Goal: Register for event/course

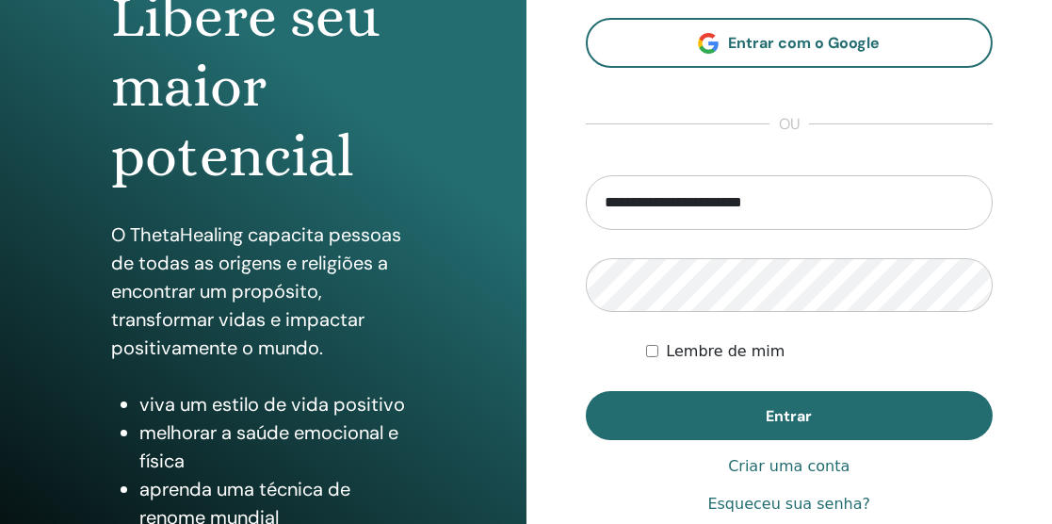
scroll to position [224, 0]
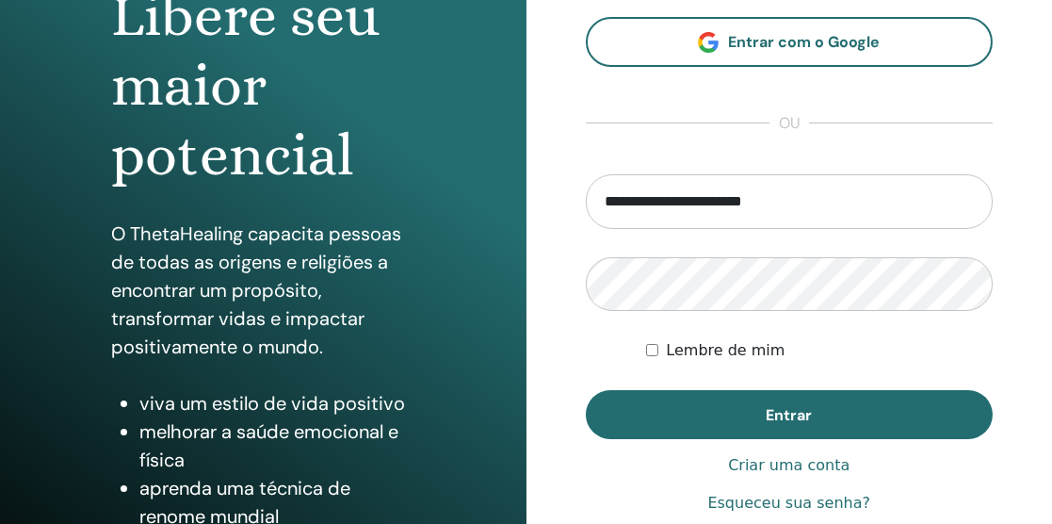
type input "**********"
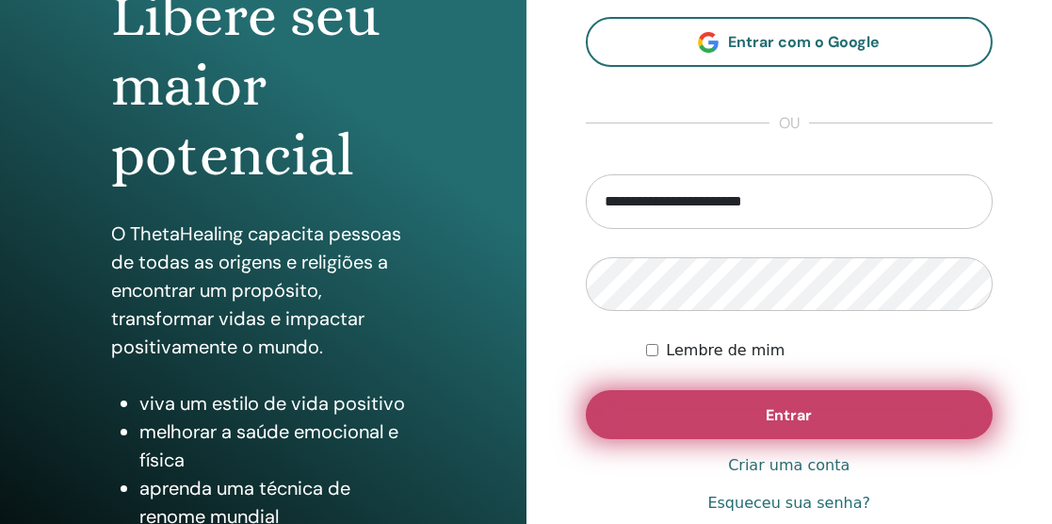
click at [779, 411] on font "Entrar" at bounding box center [789, 415] width 46 height 20
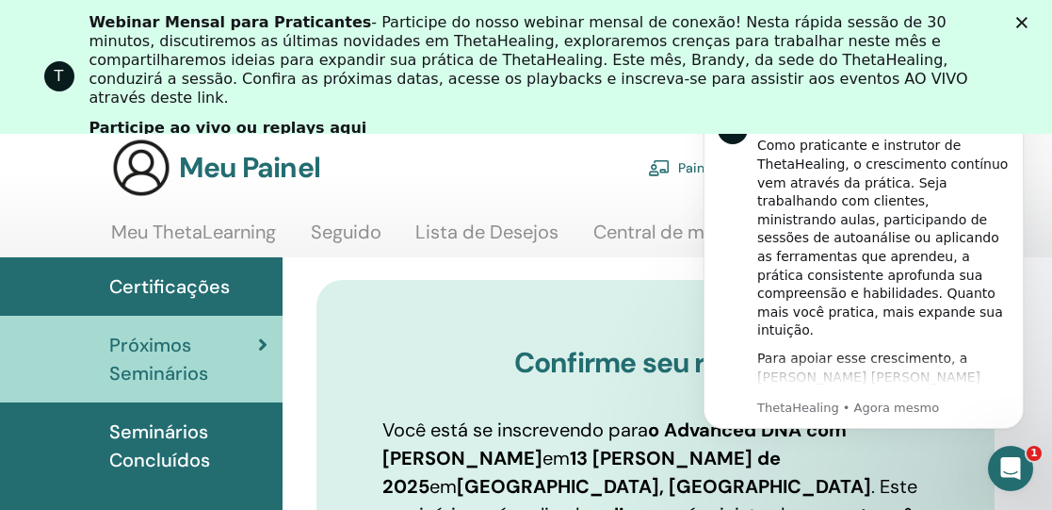
click at [1028, 23] on icon "Fechar" at bounding box center [1021, 22] width 11 height 11
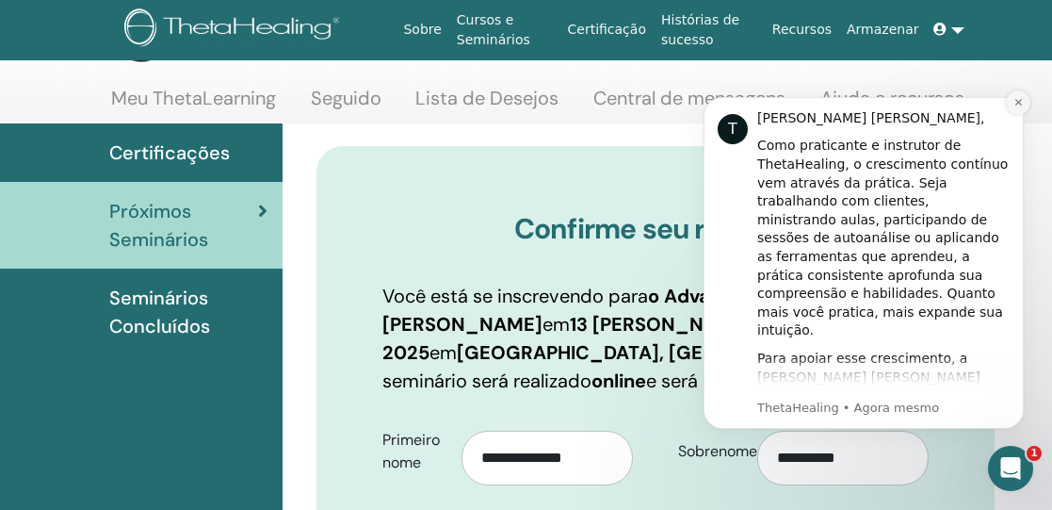
click at [1020, 101] on icon "Descartar notificação" at bounding box center [1018, 102] width 10 height 10
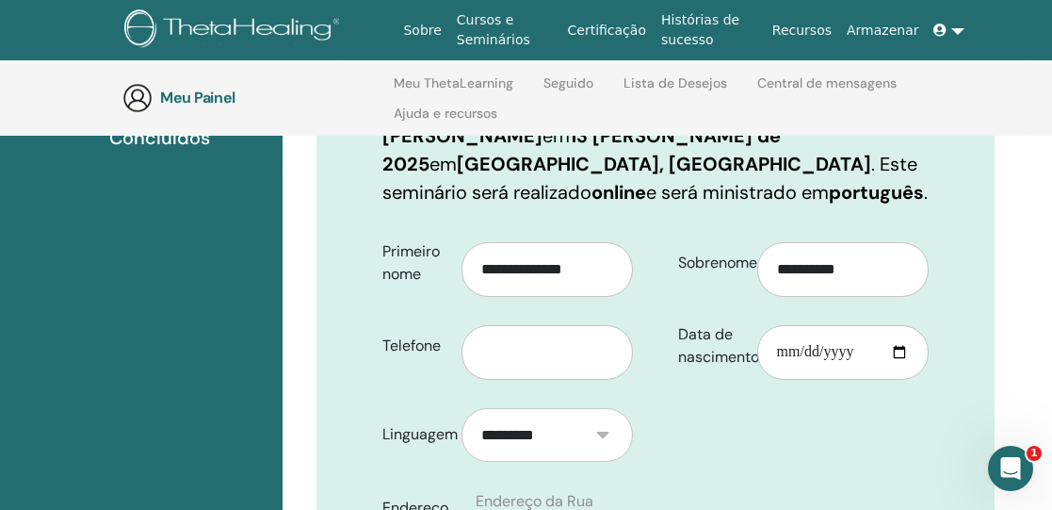
scroll to position [366, 0]
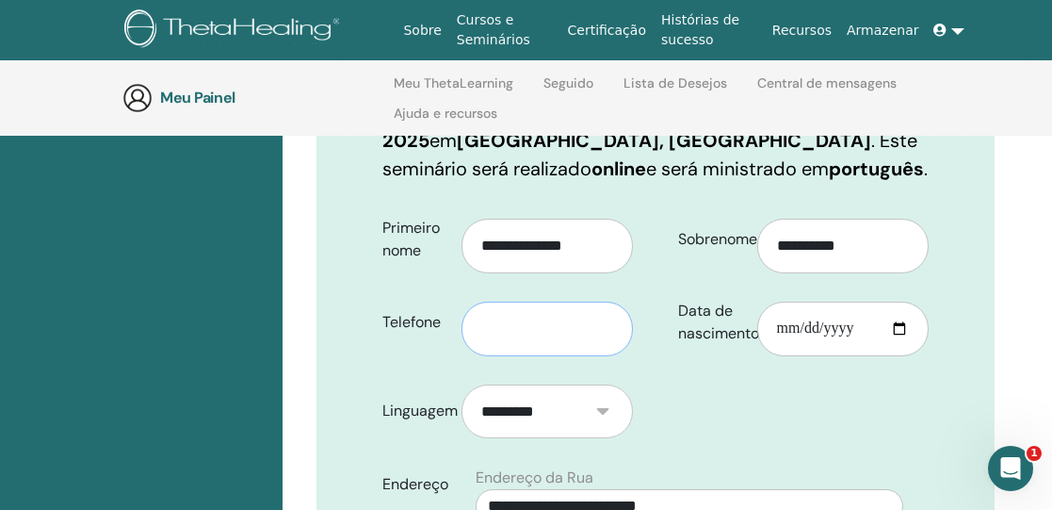
click at [590, 324] on input "text" at bounding box center [547, 328] width 171 height 55
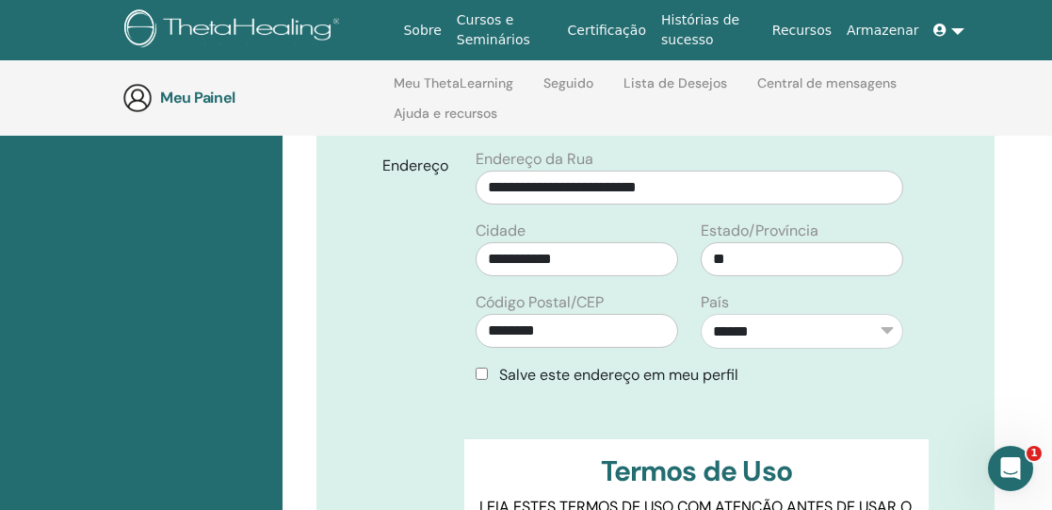
scroll to position [698, 0]
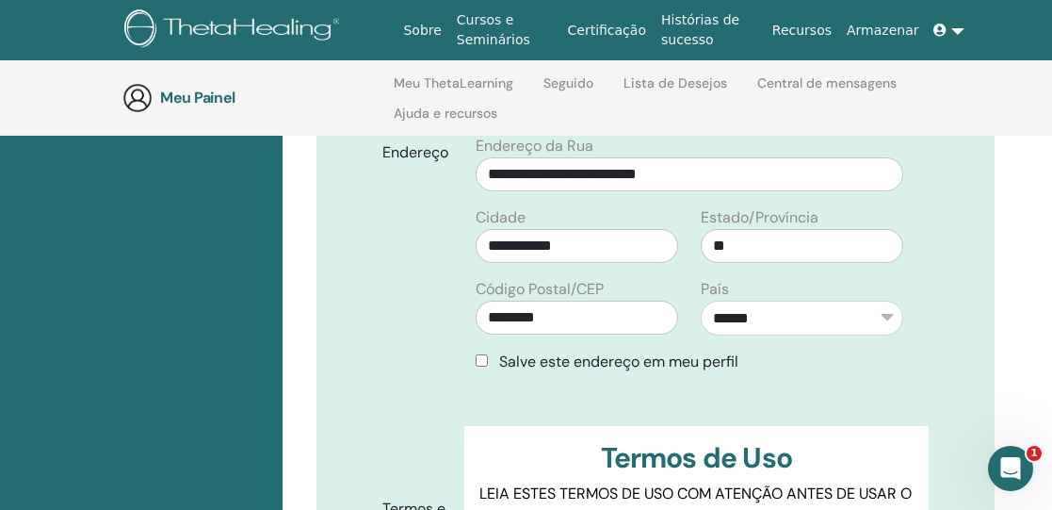
type input "**********"
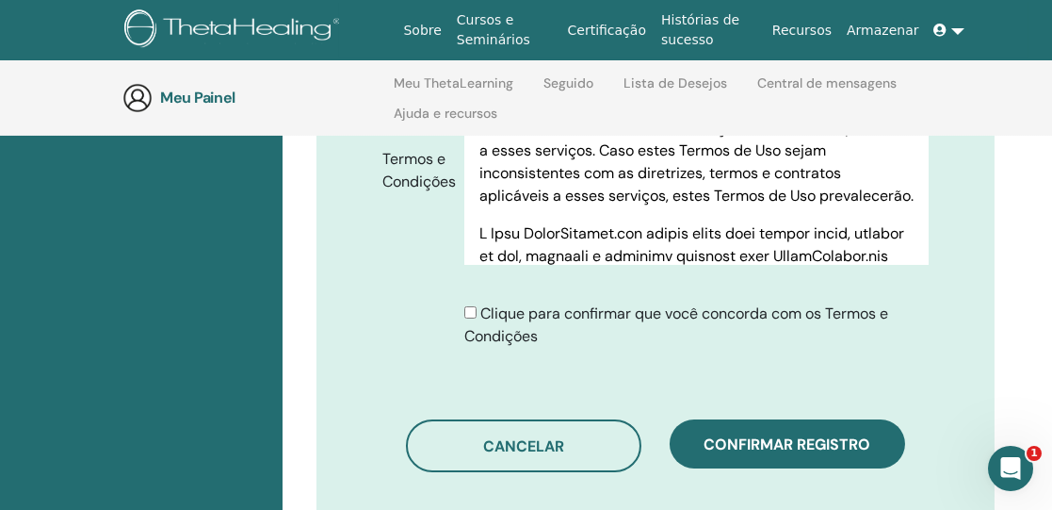
scroll to position [1064, 0]
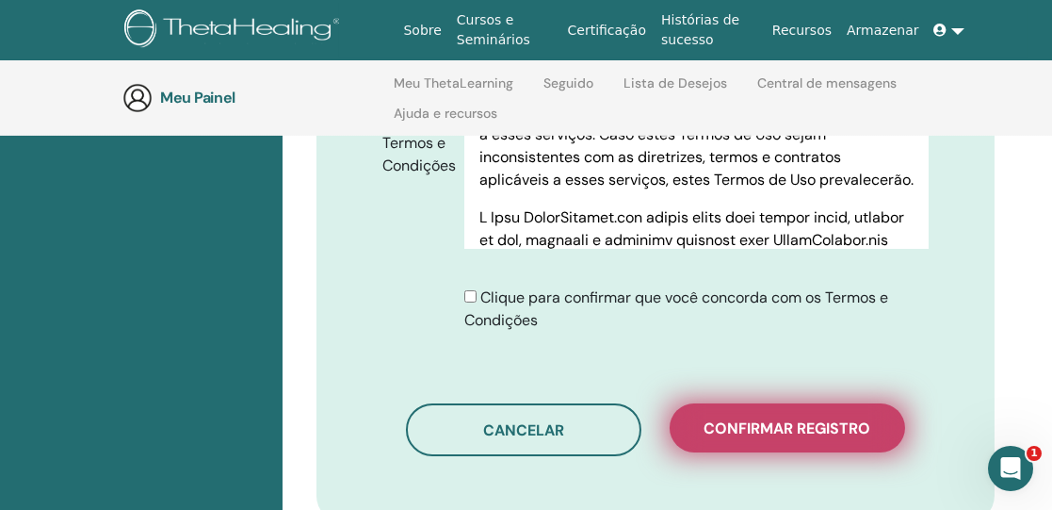
click at [776, 425] on font "Confirmar registro" at bounding box center [788, 428] width 167 height 20
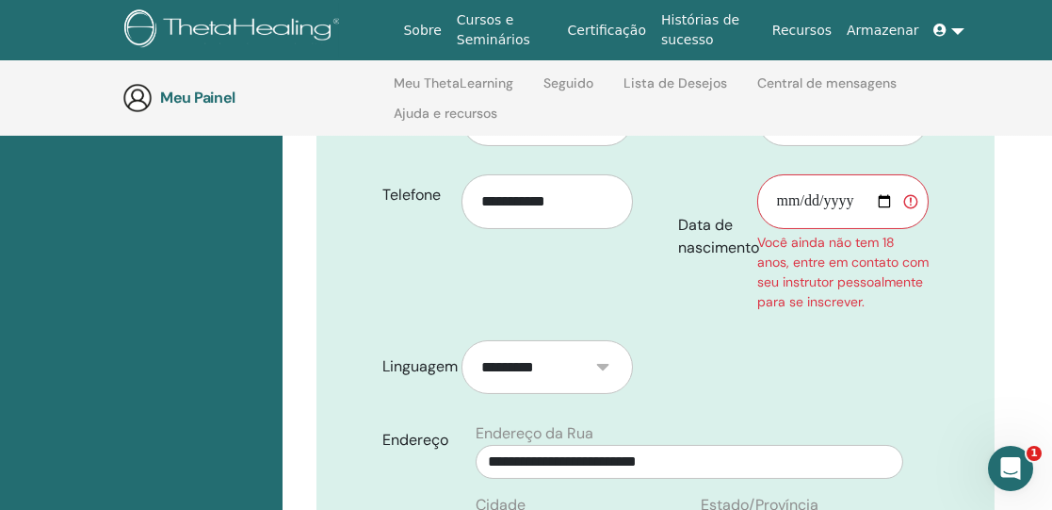
scroll to position [493, 0]
click at [786, 196] on input "Data de nascimento" at bounding box center [842, 202] width 171 height 55
type input "**********"
click at [875, 313] on div "Você ainda não tem 18 anos, entre em contato com seu instrutor pessoalmente par…" at bounding box center [842, 273] width 171 height 79
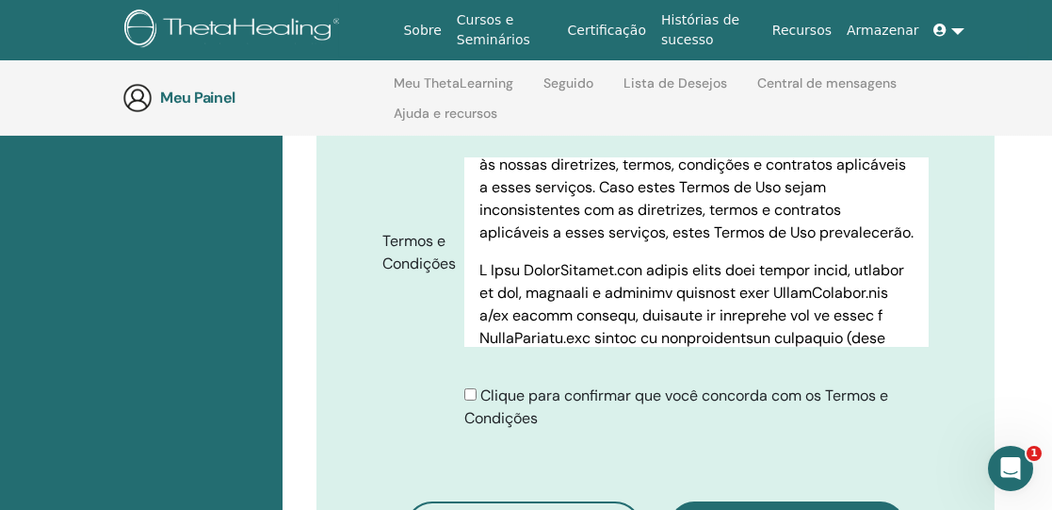
scroll to position [177, 0]
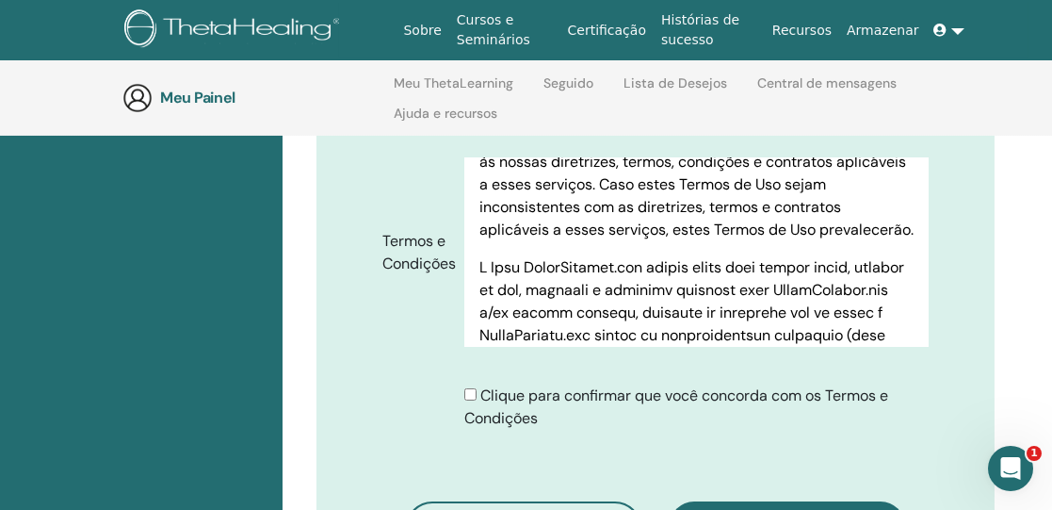
click at [875, 319] on p at bounding box center [697, 504] width 434 height 497
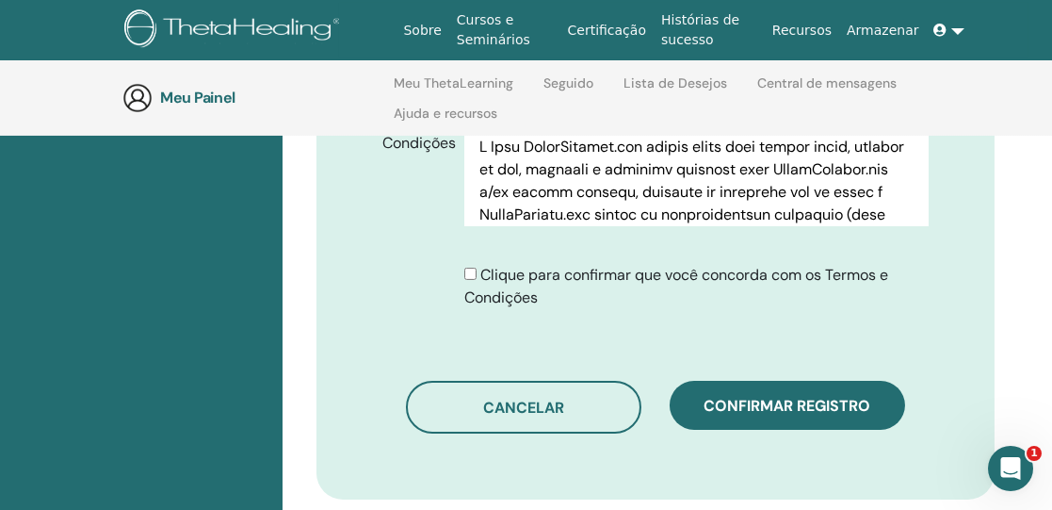
scroll to position [1170, 0]
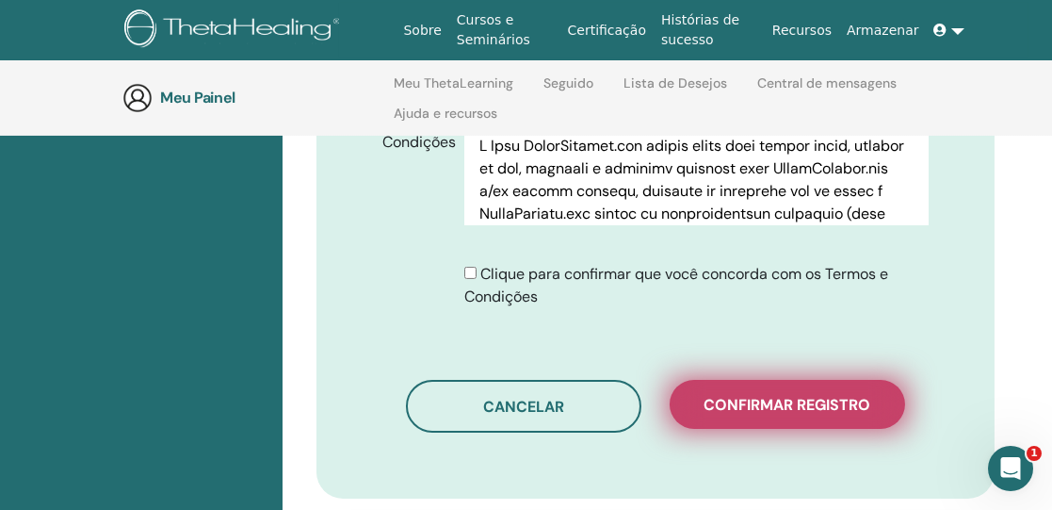
click at [819, 414] on font "Confirmar registro" at bounding box center [788, 405] width 167 height 20
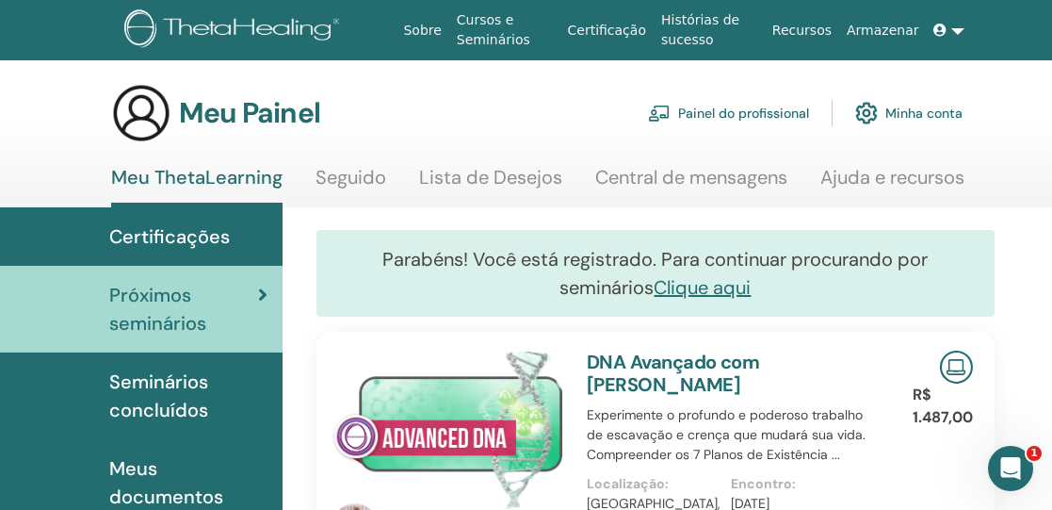
click at [960, 32] on link at bounding box center [949, 30] width 45 height 35
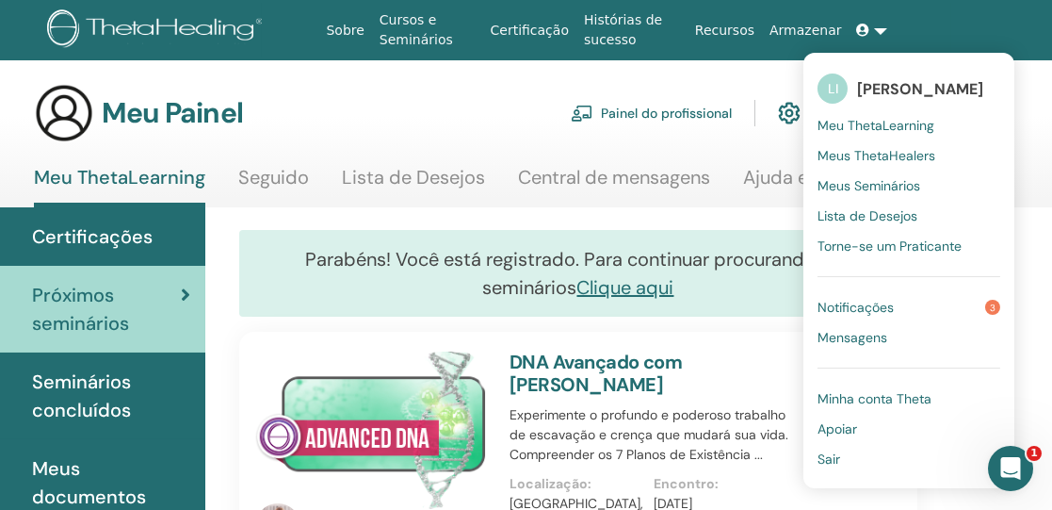
scroll to position [0, 76]
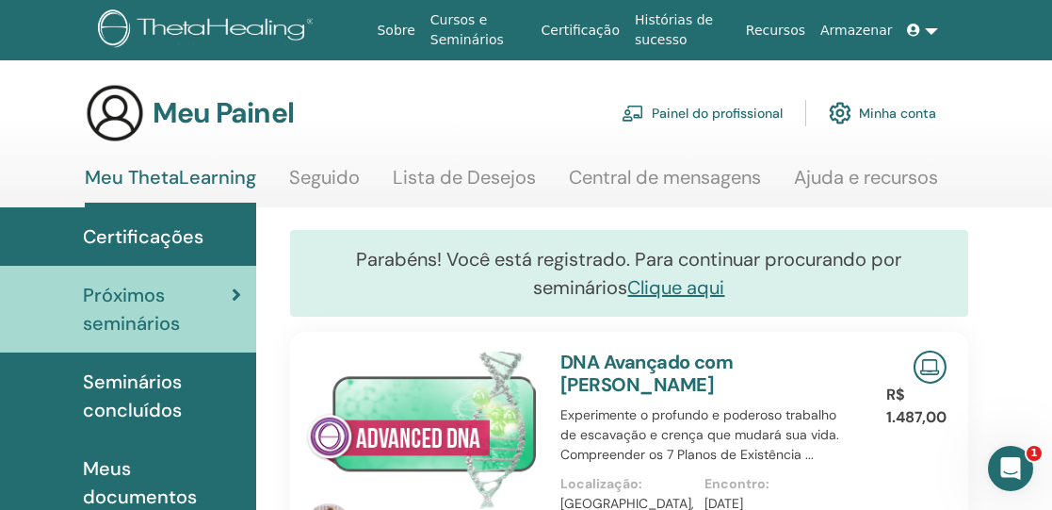
scroll to position [0, 20]
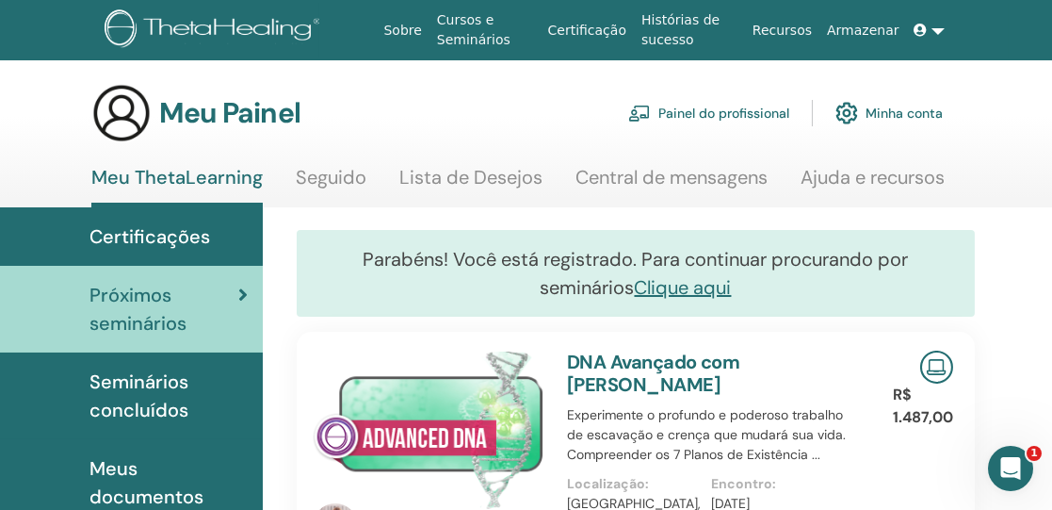
click at [936, 27] on link at bounding box center [929, 30] width 45 height 35
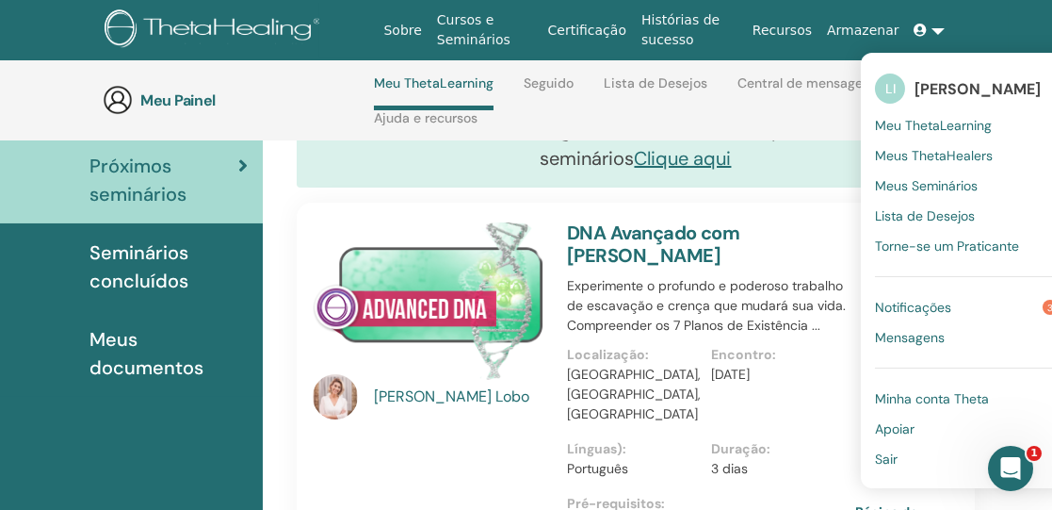
scroll to position [208, 20]
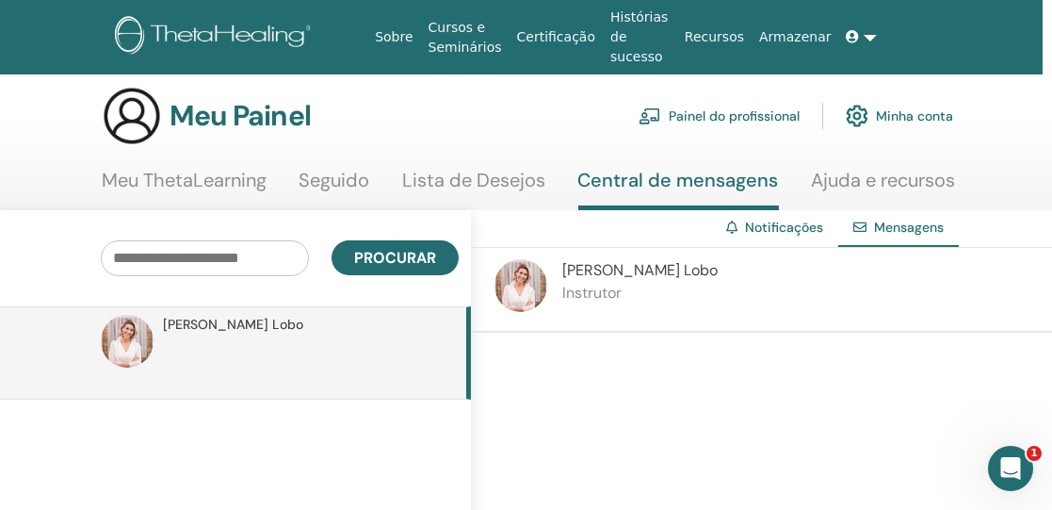
scroll to position [0, 9]
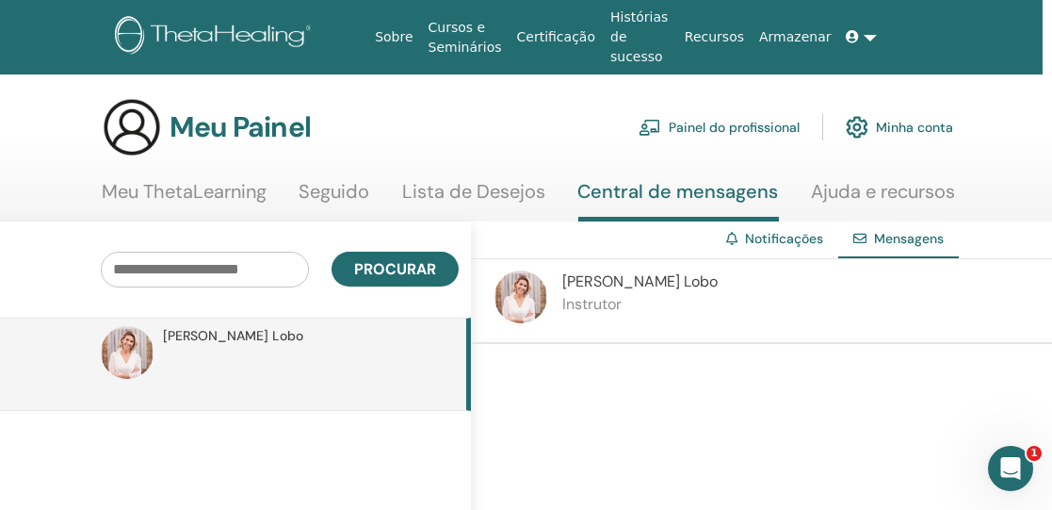
click at [466, 23] on font "Cursos e Seminários" at bounding box center [465, 37] width 73 height 35
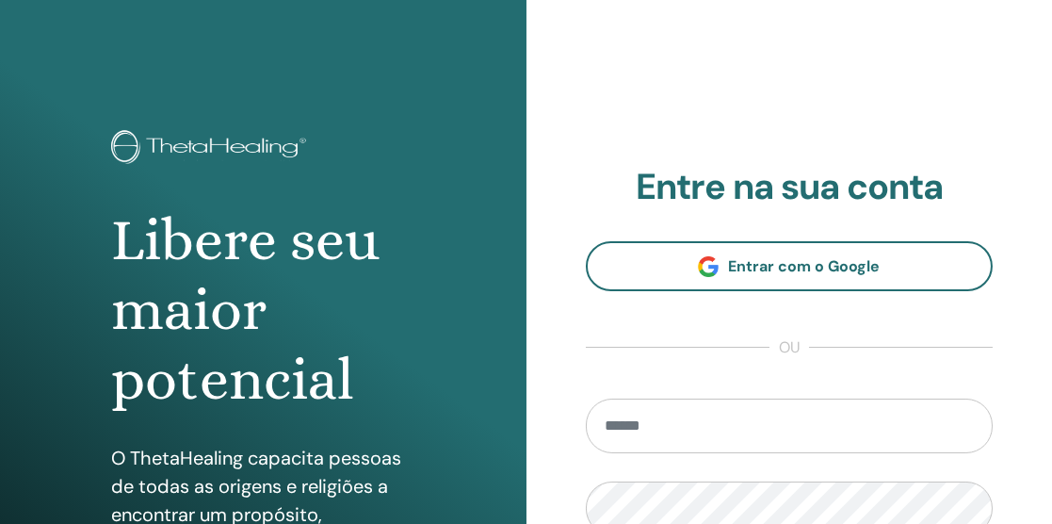
click at [843, 407] on input "email" at bounding box center [790, 425] width 408 height 55
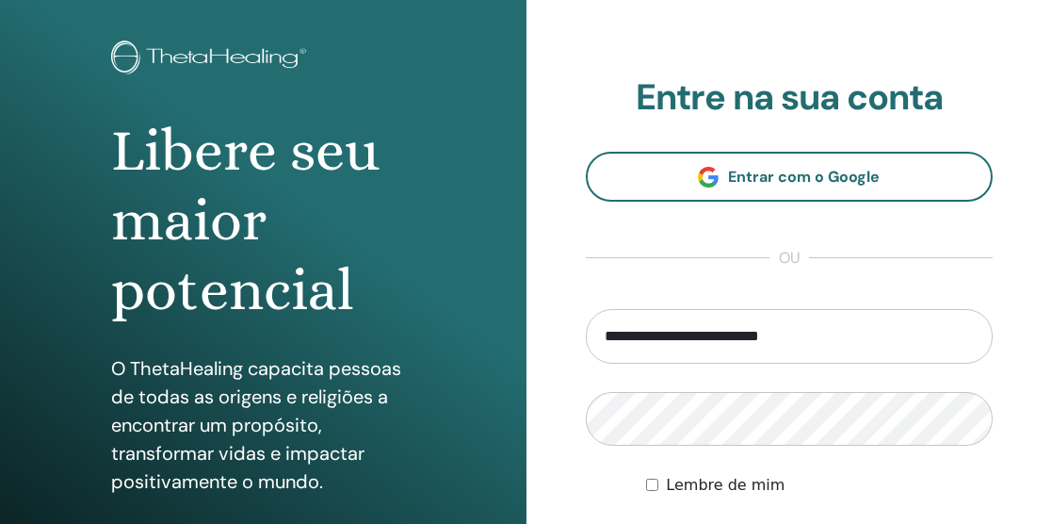
scroll to position [91, 0]
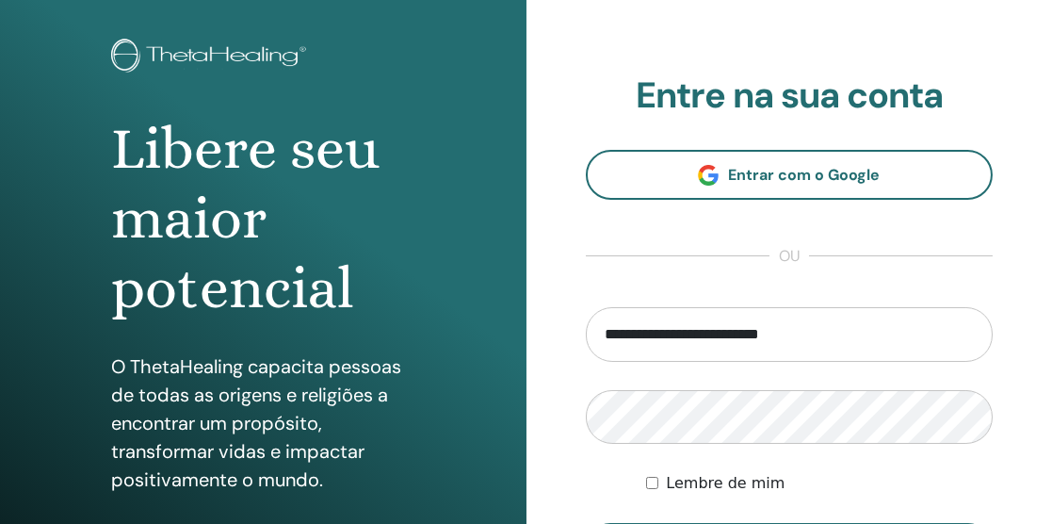
type input "**********"
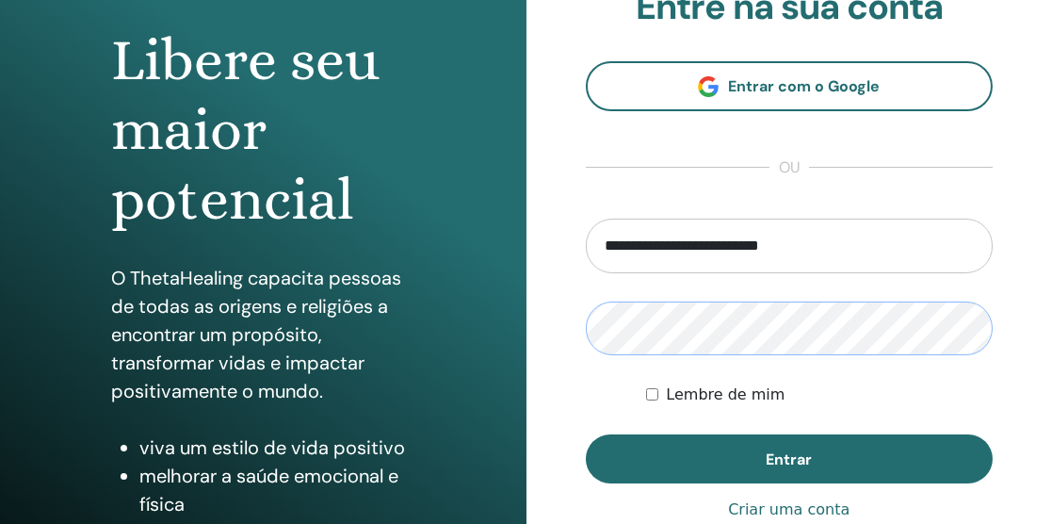
scroll to position [234, 0]
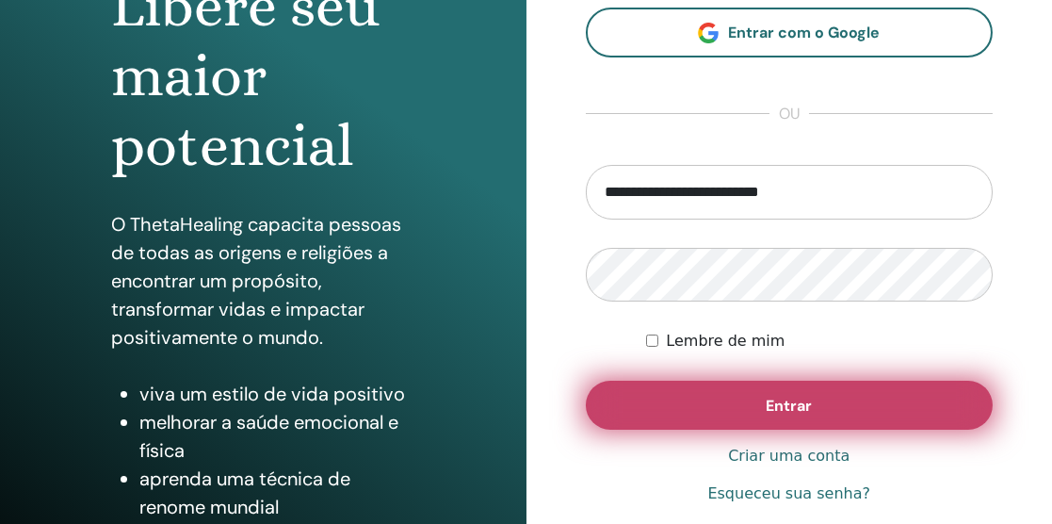
click at [897, 402] on button "Entrar" at bounding box center [790, 405] width 408 height 49
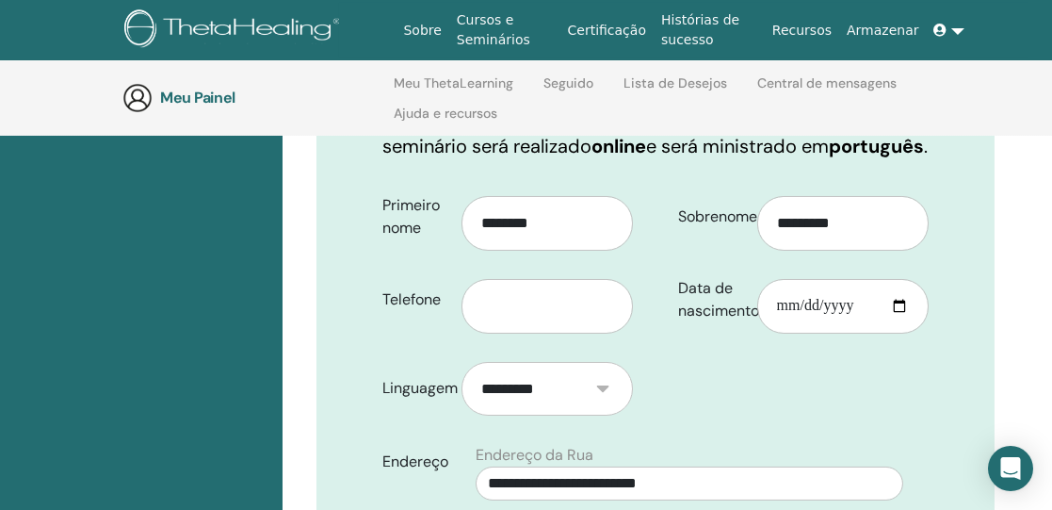
scroll to position [388, 0]
click at [544, 313] on input "text" at bounding box center [547, 307] width 171 height 55
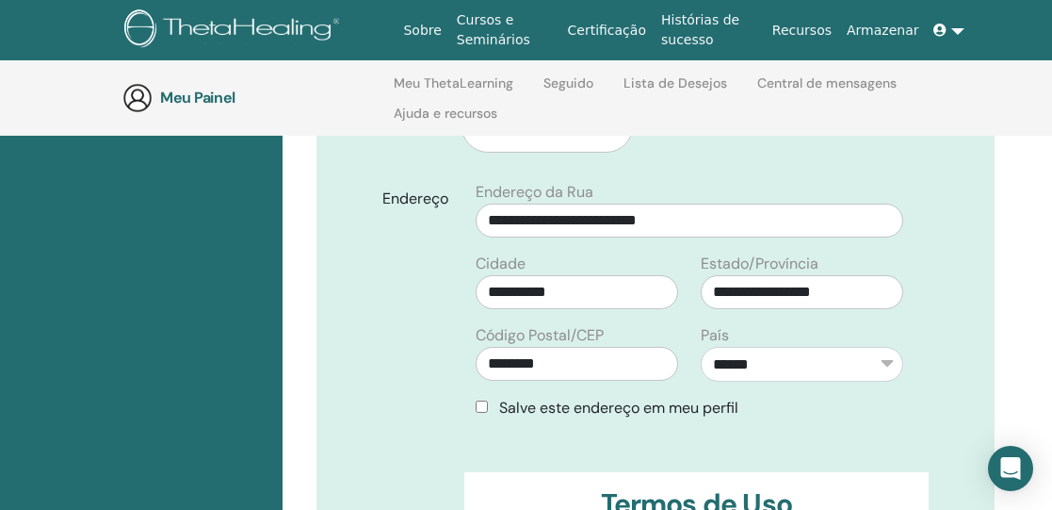
scroll to position [726, 0]
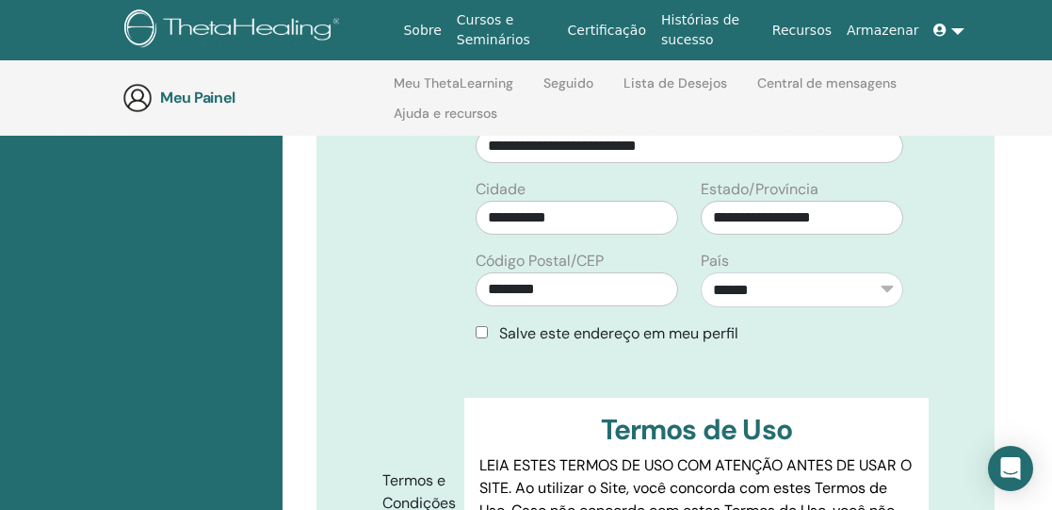
type input "**********"
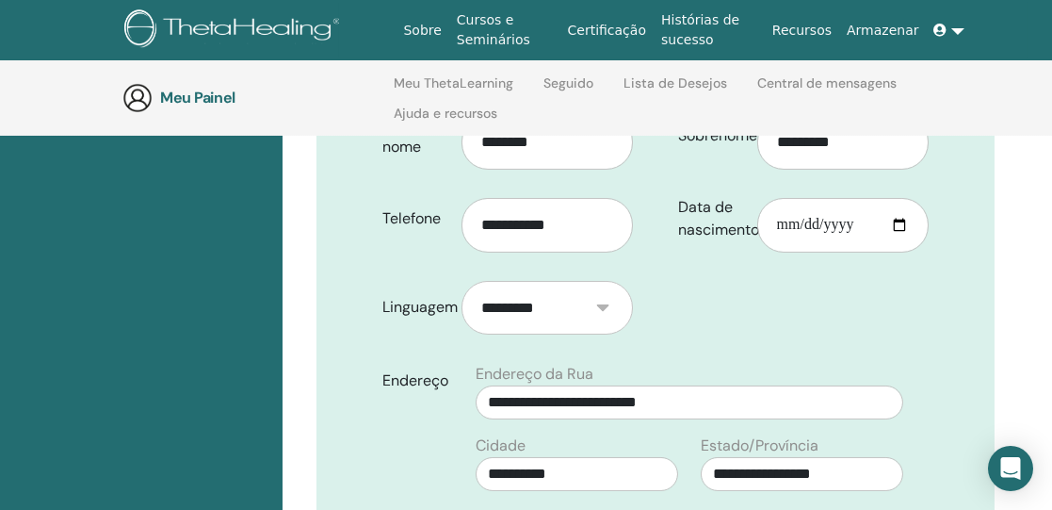
scroll to position [419, 0]
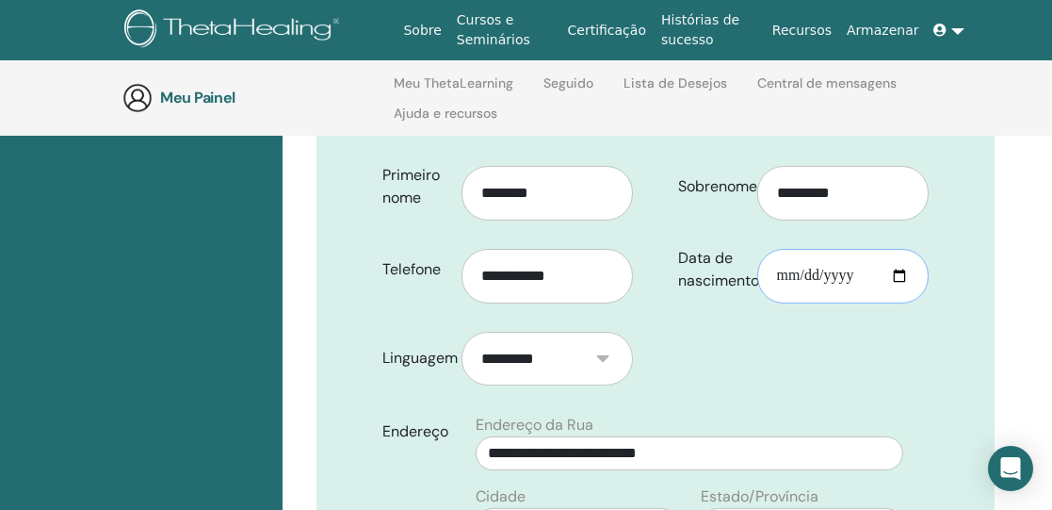
click at [777, 271] on input "Data de nascimento" at bounding box center [842, 276] width 171 height 55
type input "**********"
click at [882, 291] on input "**********" at bounding box center [842, 276] width 171 height 55
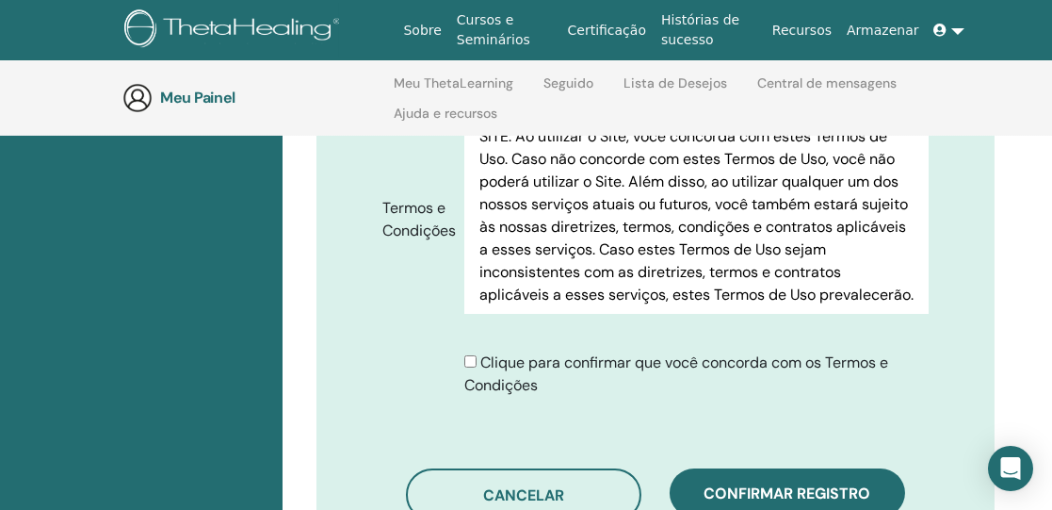
scroll to position [1088, 0]
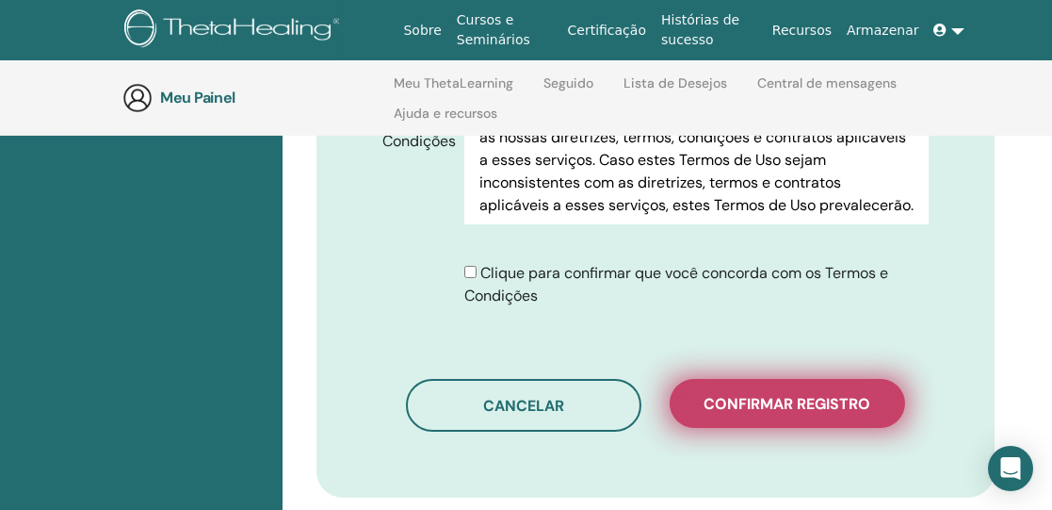
click at [777, 396] on font "Confirmar registro" at bounding box center [788, 404] width 167 height 20
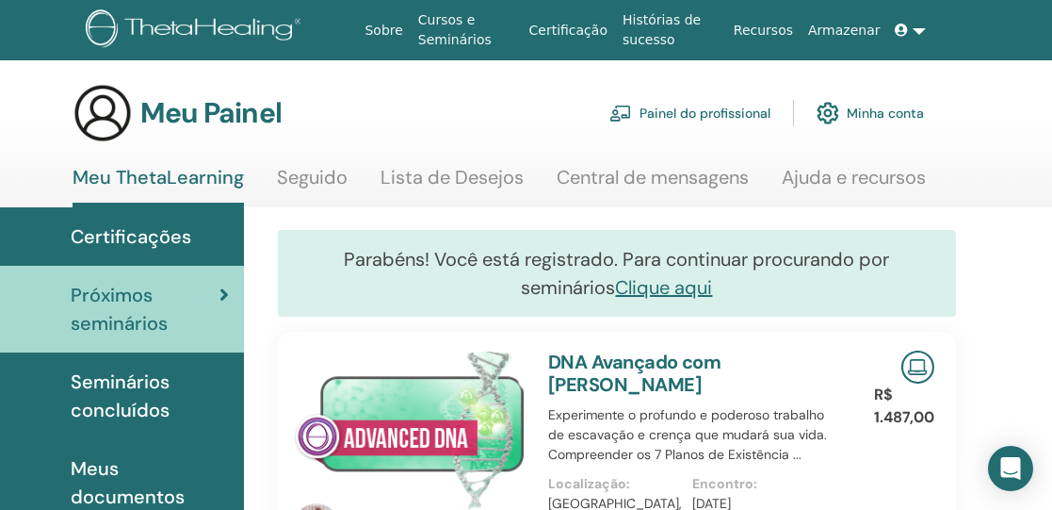
scroll to position [0, 77]
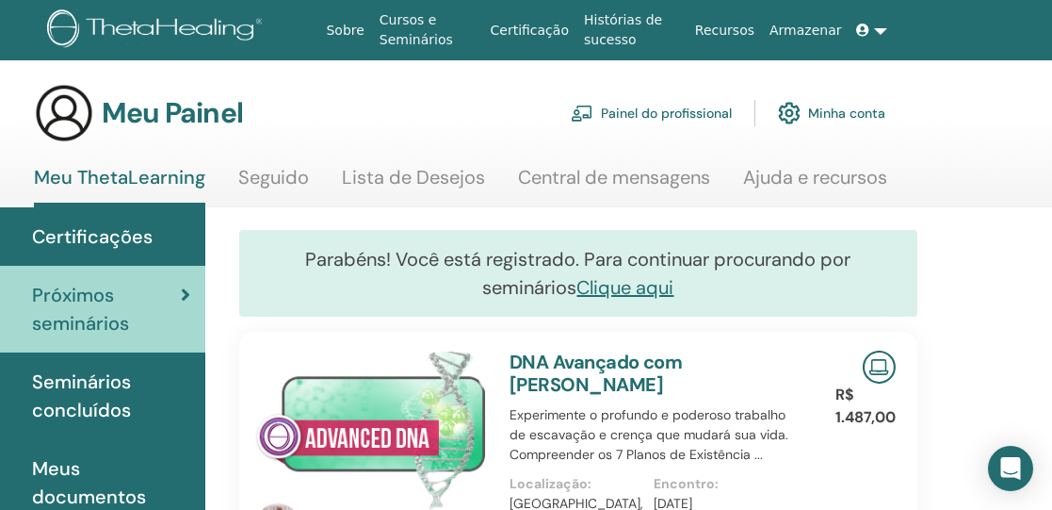
click at [878, 30] on link at bounding box center [872, 30] width 45 height 35
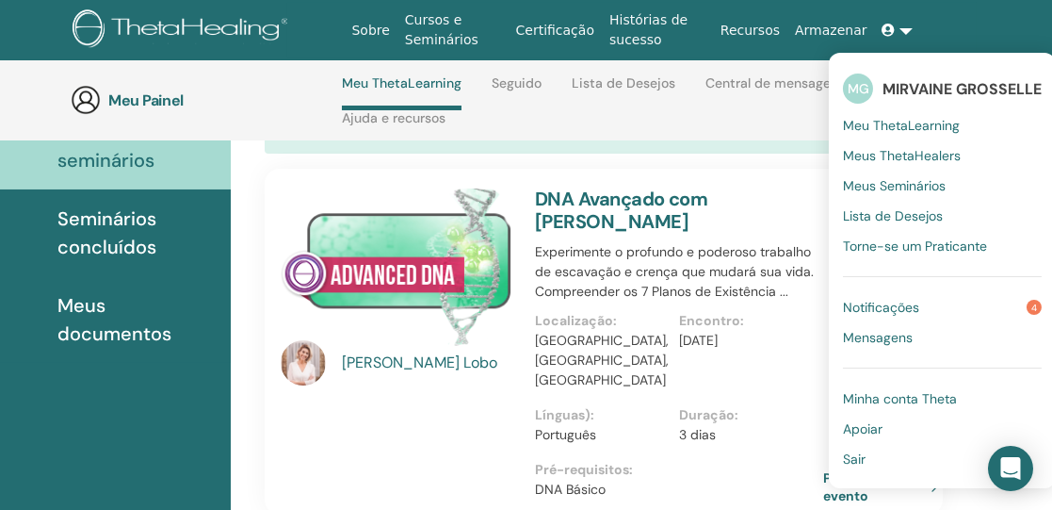
scroll to position [245, 52]
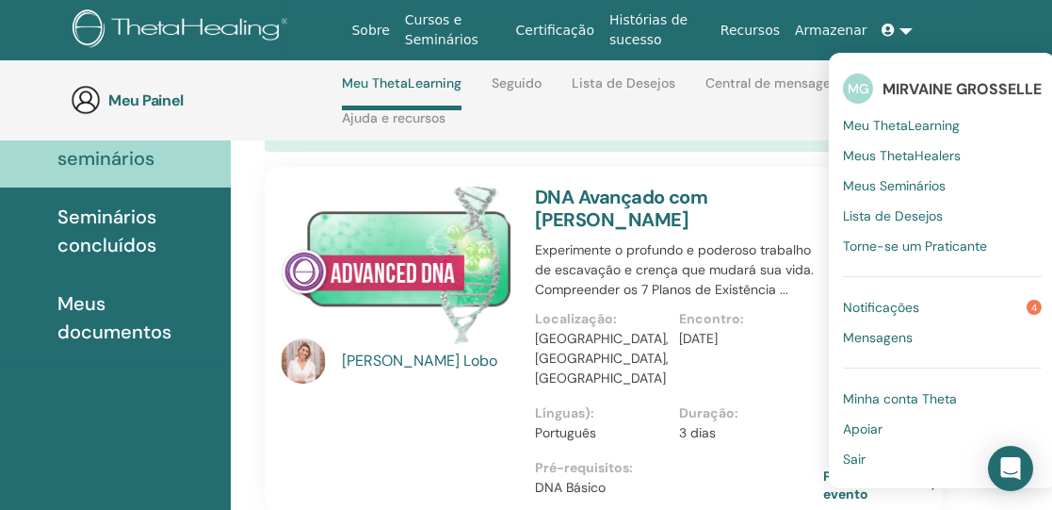
click at [863, 454] on font "Sair" at bounding box center [854, 458] width 23 height 17
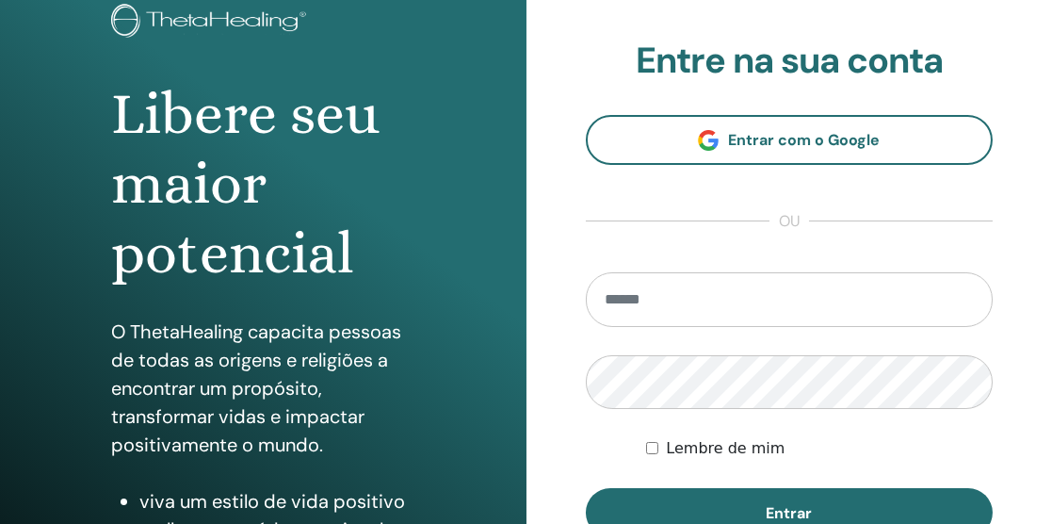
scroll to position [130, 0]
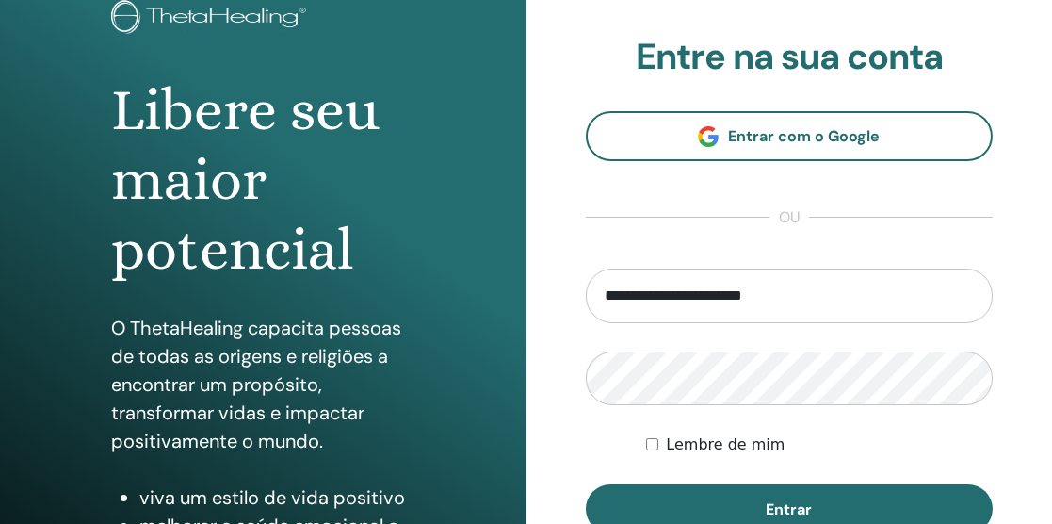
type input "**********"
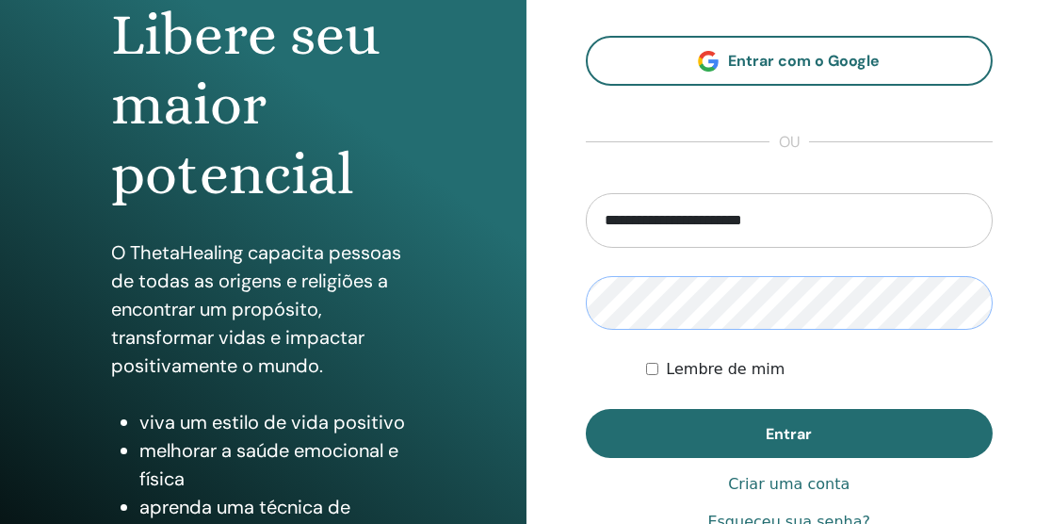
scroll to position [205, 0]
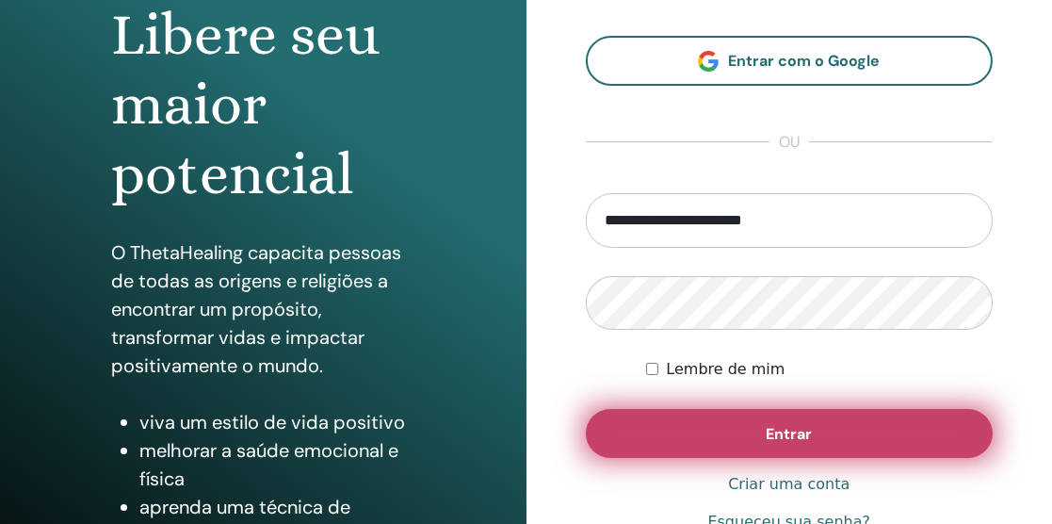
click at [896, 420] on button "Entrar" at bounding box center [790, 433] width 408 height 49
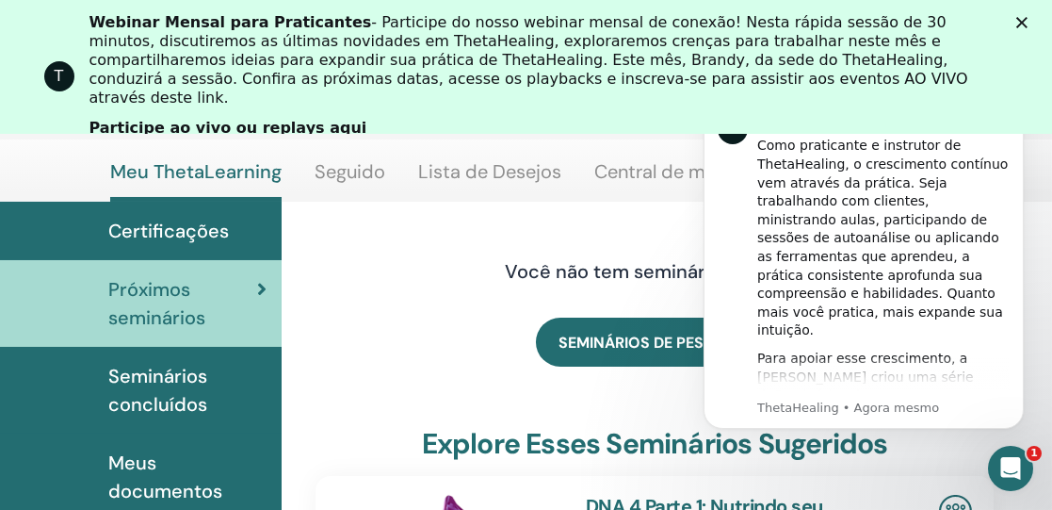
scroll to position [219, 1]
click at [1028, 22] on icon "Fechar" at bounding box center [1021, 22] width 11 height 11
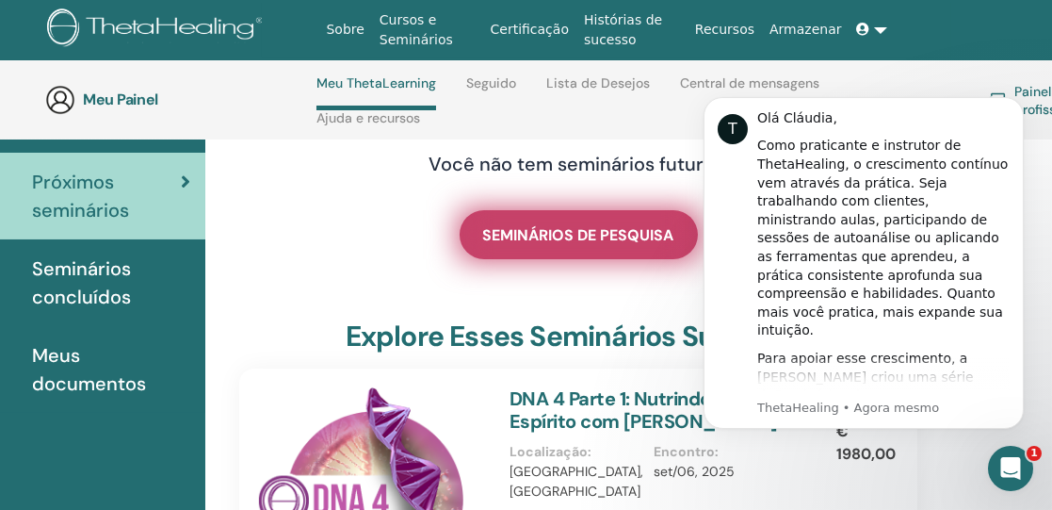
scroll to position [190, 77]
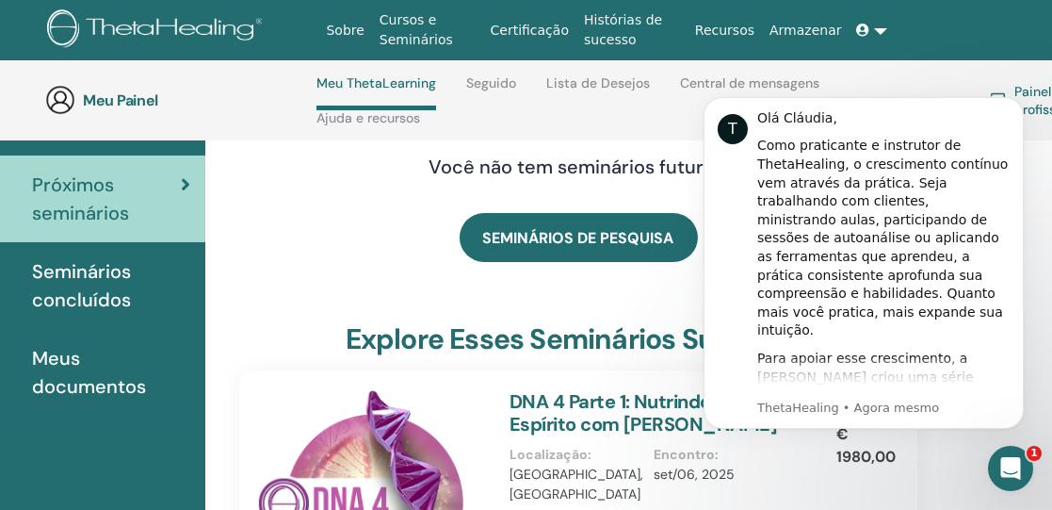
click at [423, 36] on font "Cursos e Seminários" at bounding box center [416, 29] width 73 height 35
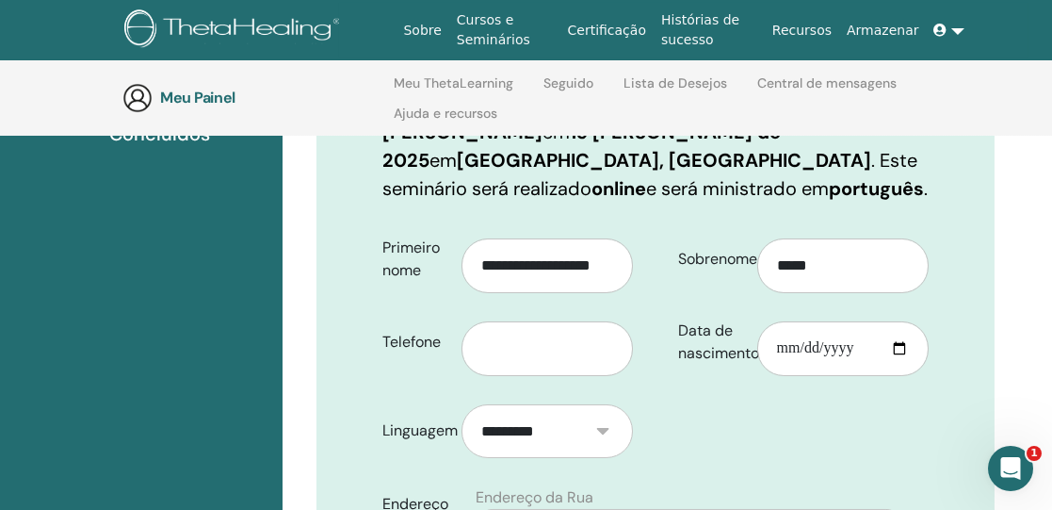
scroll to position [387, 0]
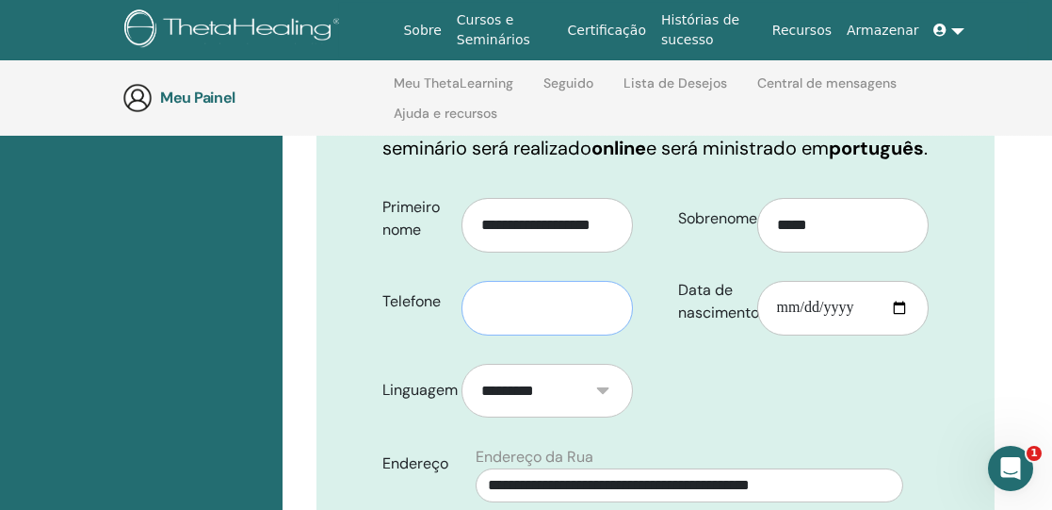
click at [567, 316] on input "text" at bounding box center [547, 308] width 171 height 55
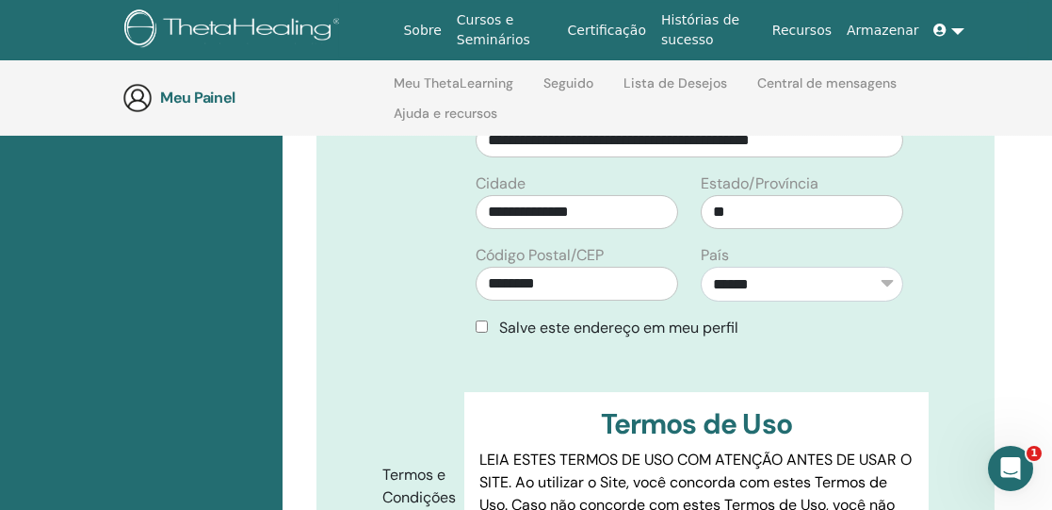
scroll to position [730, 0]
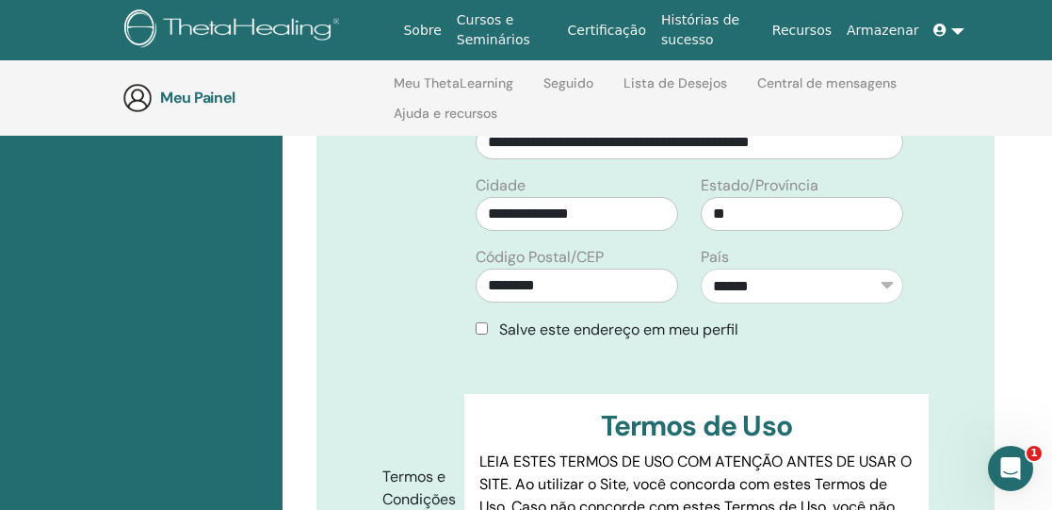
type input "**********"
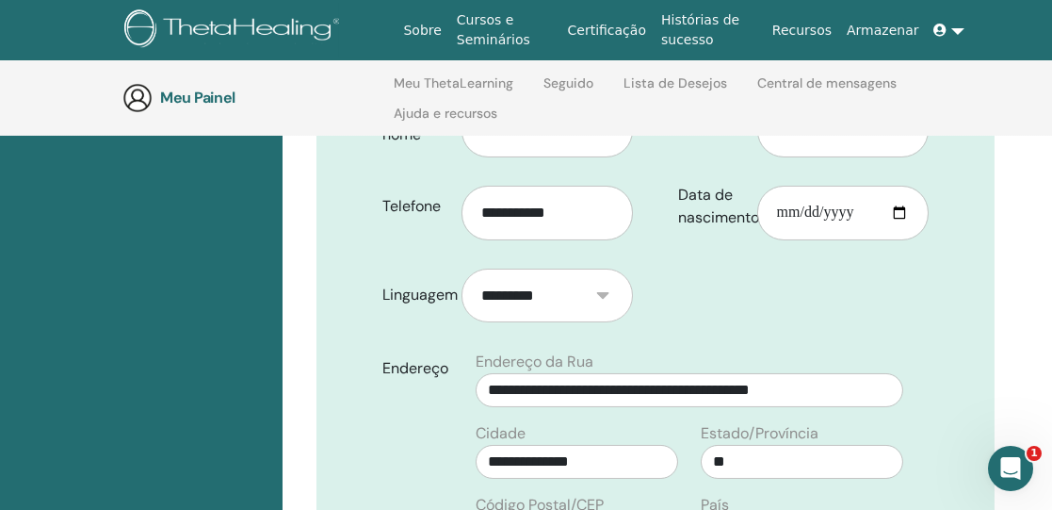
scroll to position [479, 0]
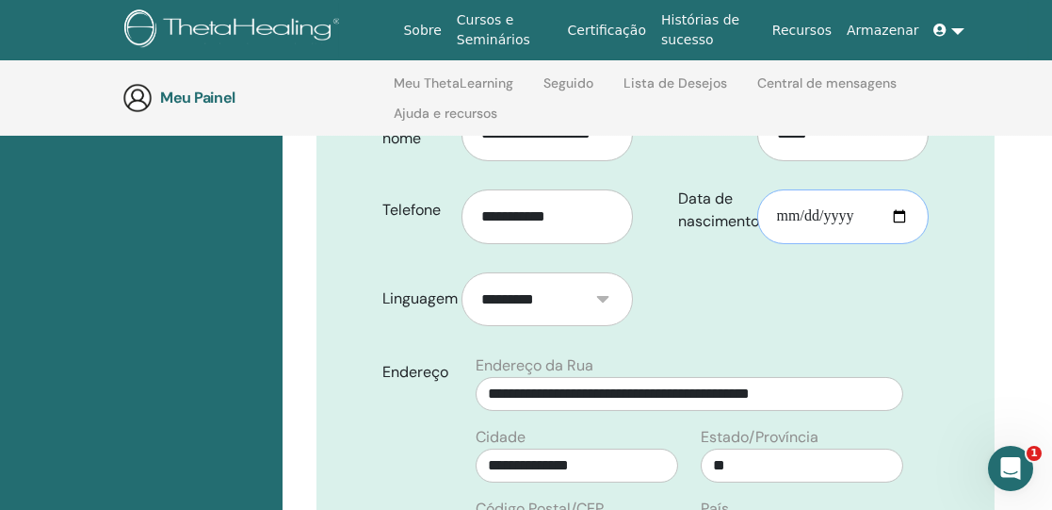
click at [782, 218] on input "Data de nascimento" at bounding box center [842, 216] width 171 height 55
type input "**********"
click at [788, 268] on form "**********" at bounding box center [655, 512] width 575 height 838
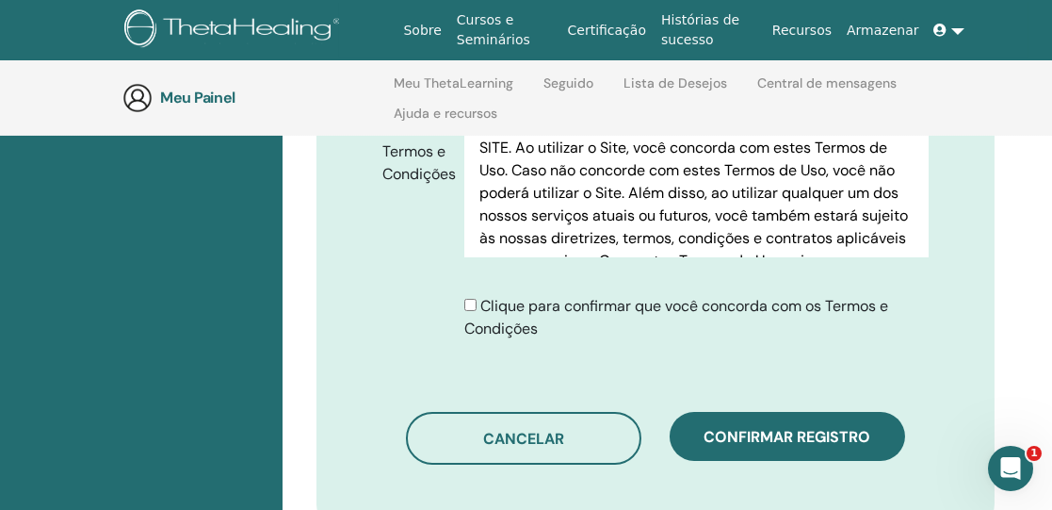
scroll to position [1057, 0]
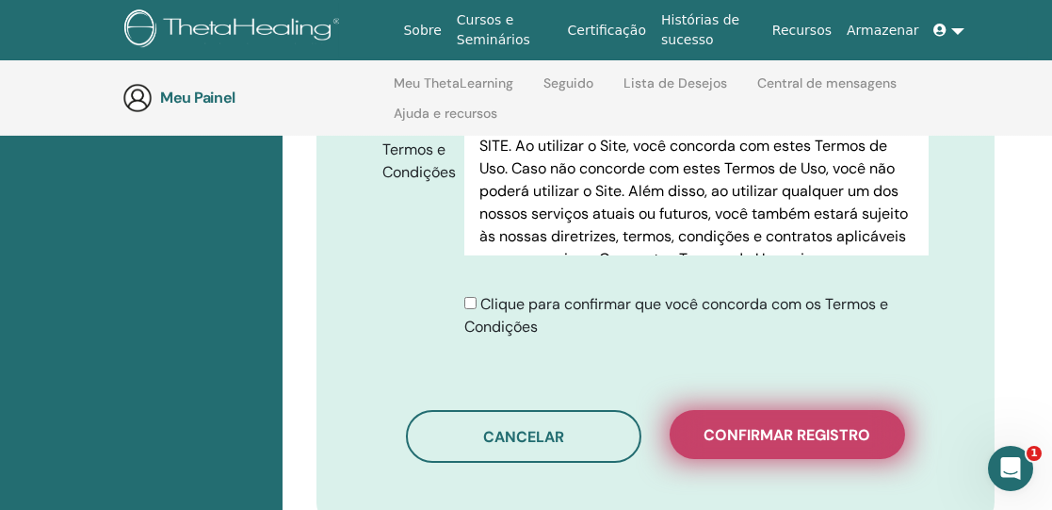
click at [855, 431] on font "Confirmar registro" at bounding box center [788, 435] width 167 height 20
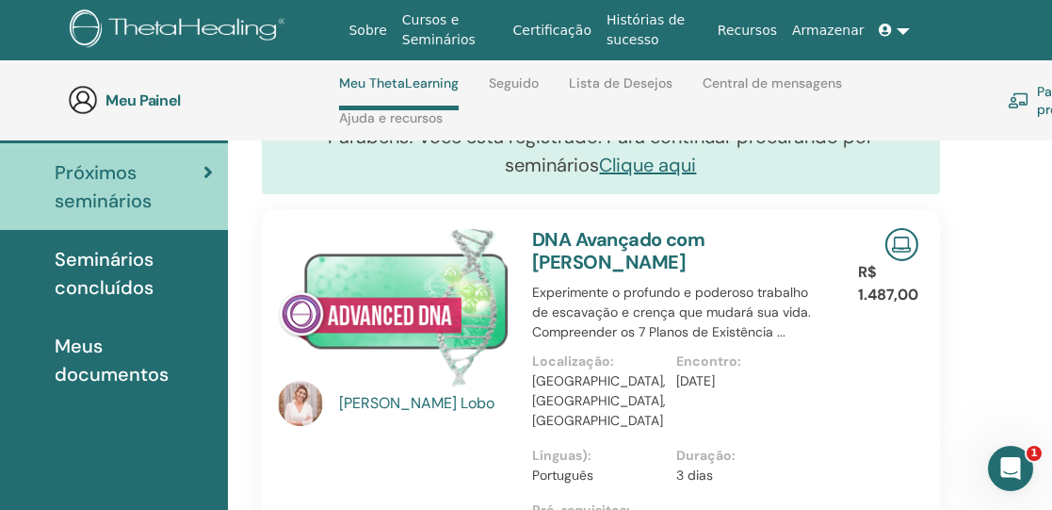
scroll to position [203, 60]
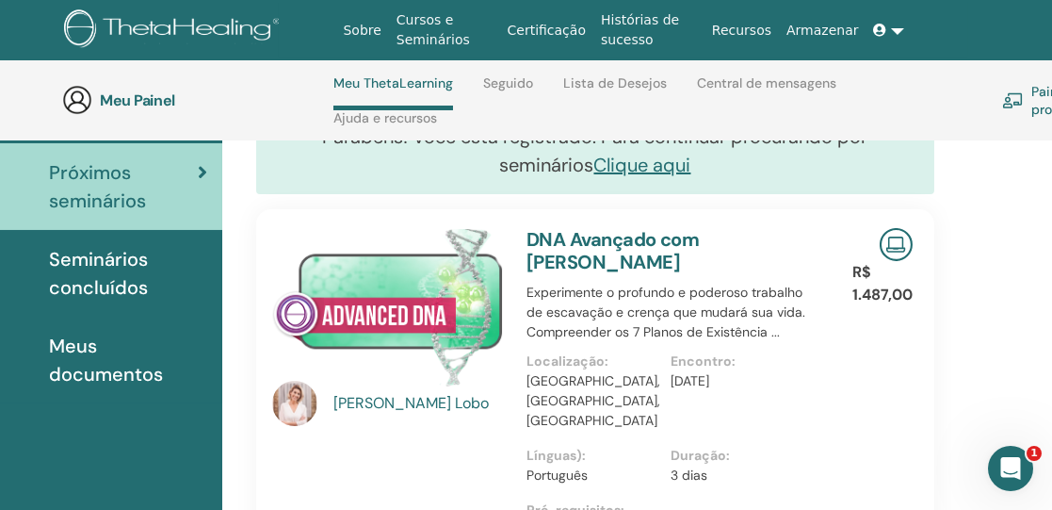
click at [899, 31] on link at bounding box center [889, 30] width 45 height 35
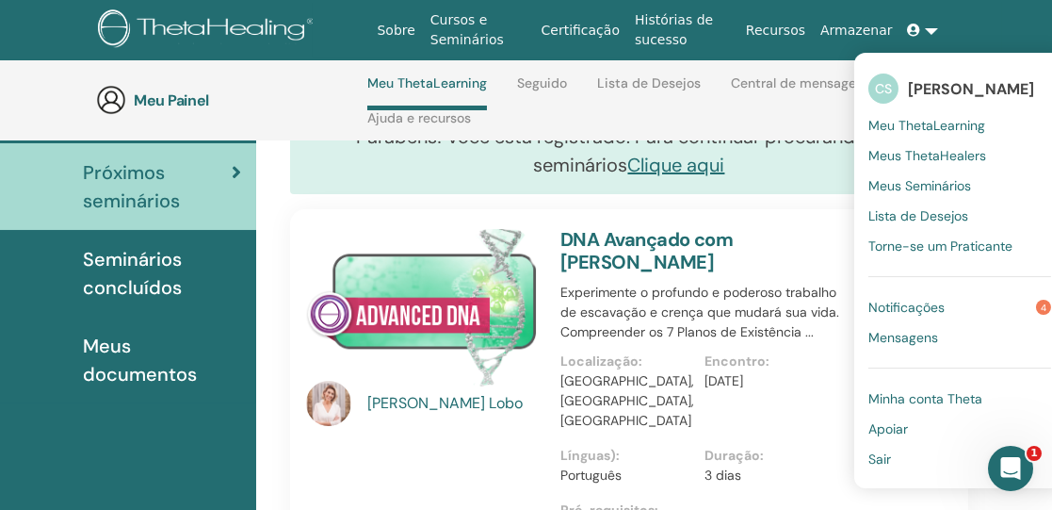
scroll to position [203, 25]
click at [737, 159] on div "Parabéns! Você está registrado. Para continuar procurando por seminários Clique…" at bounding box center [630, 150] width 678 height 87
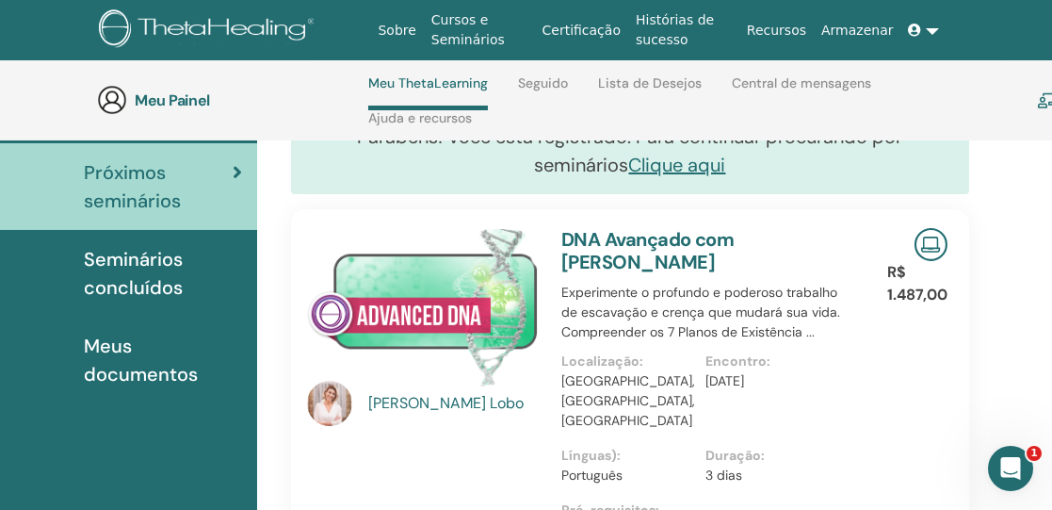
click at [921, 107] on div "Meu Painel Meu ThetaLearning Seguido Lista de Desejos Central de mensagens Ajud…" at bounding box center [554, 100] width 914 height 80
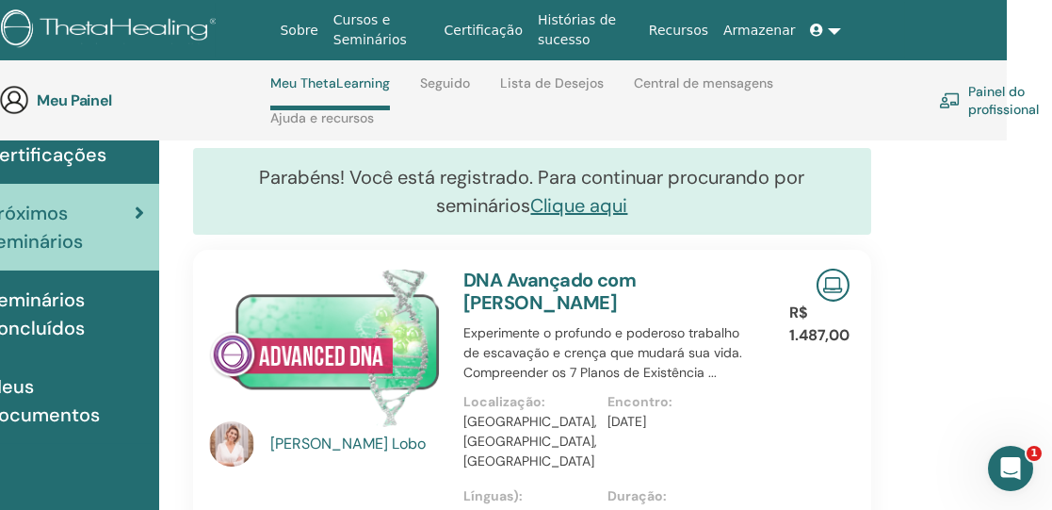
scroll to position [164, 123]
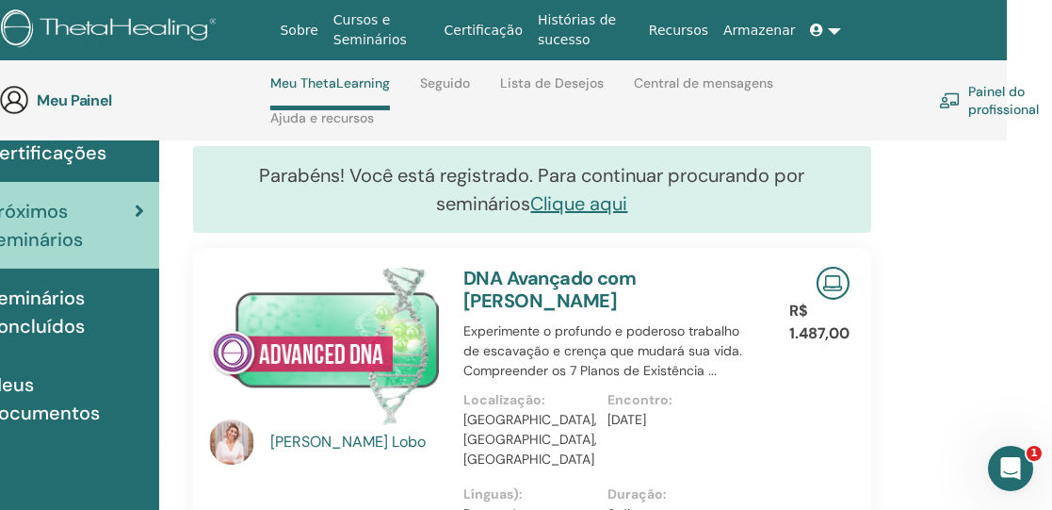
click at [831, 29] on link at bounding box center [826, 30] width 45 height 35
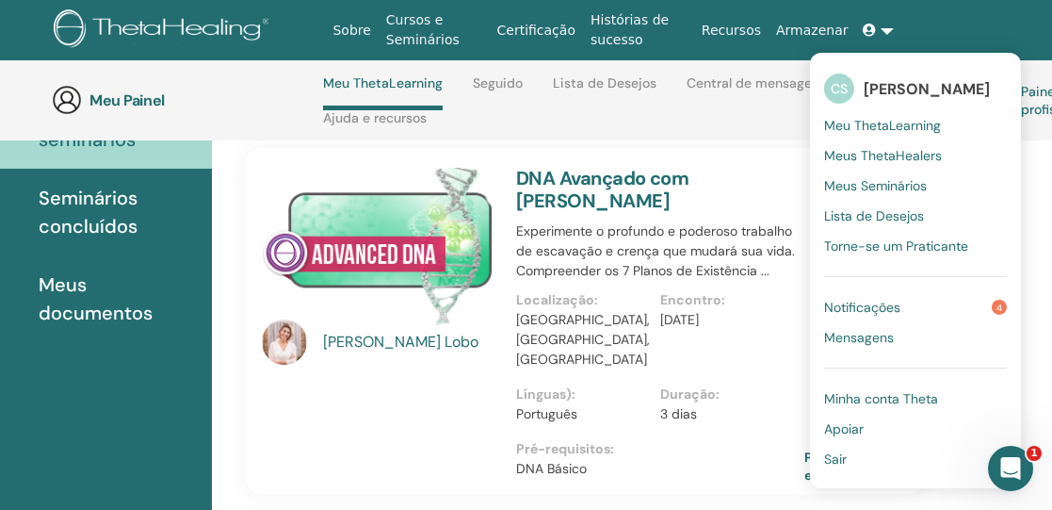
scroll to position [266, 71]
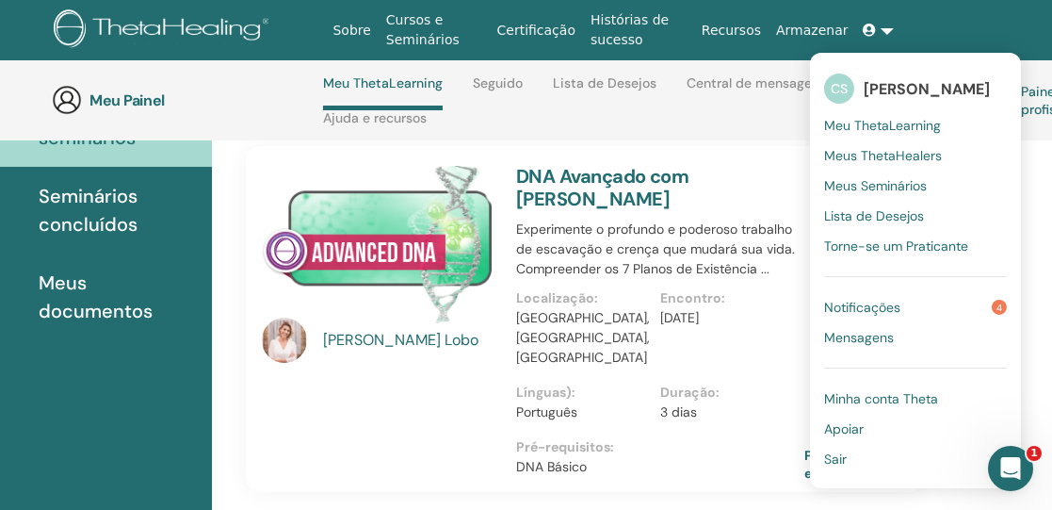
click at [837, 456] on font "Sair" at bounding box center [835, 458] width 23 height 17
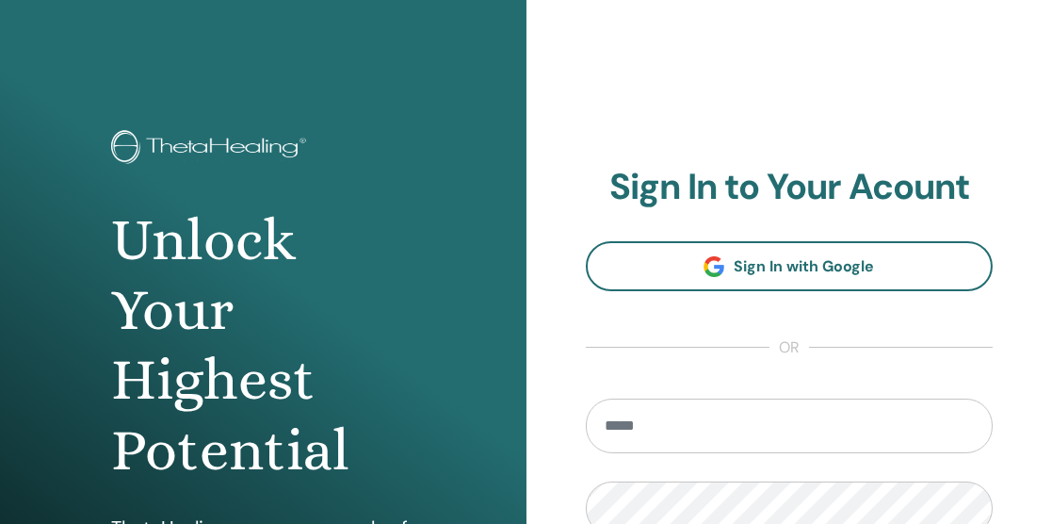
drag, startPoint x: 0, startPoint y: 0, endPoint x: 837, endPoint y: 456, distance: 953.6
click at [837, 456] on form "Remember Me Sign In" at bounding box center [790, 530] width 408 height 265
